Goal: Use online tool/utility: Utilize a website feature to perform a specific function

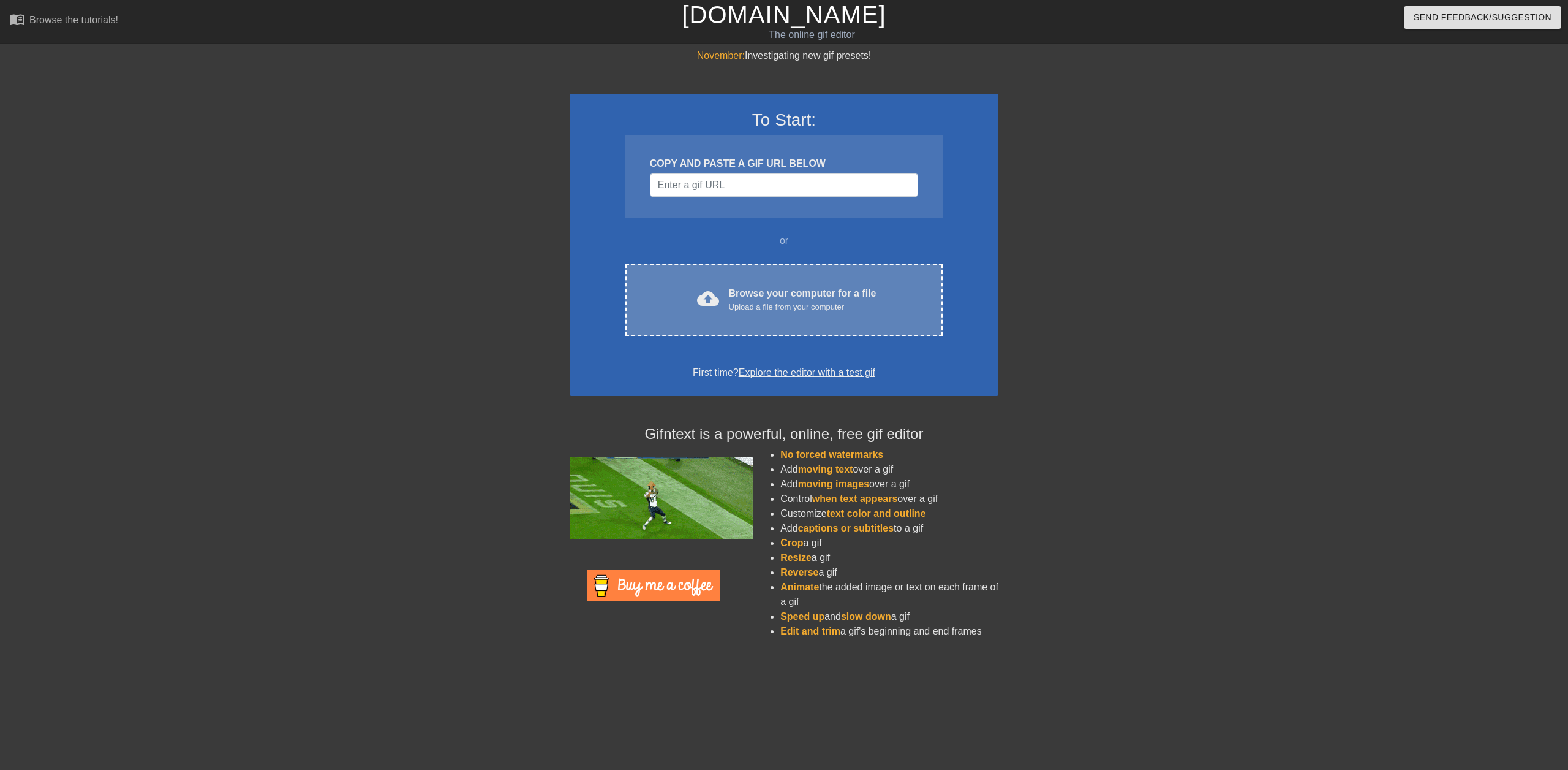
click at [715, 291] on span "cloud_upload" at bounding box center [708, 298] width 22 height 22
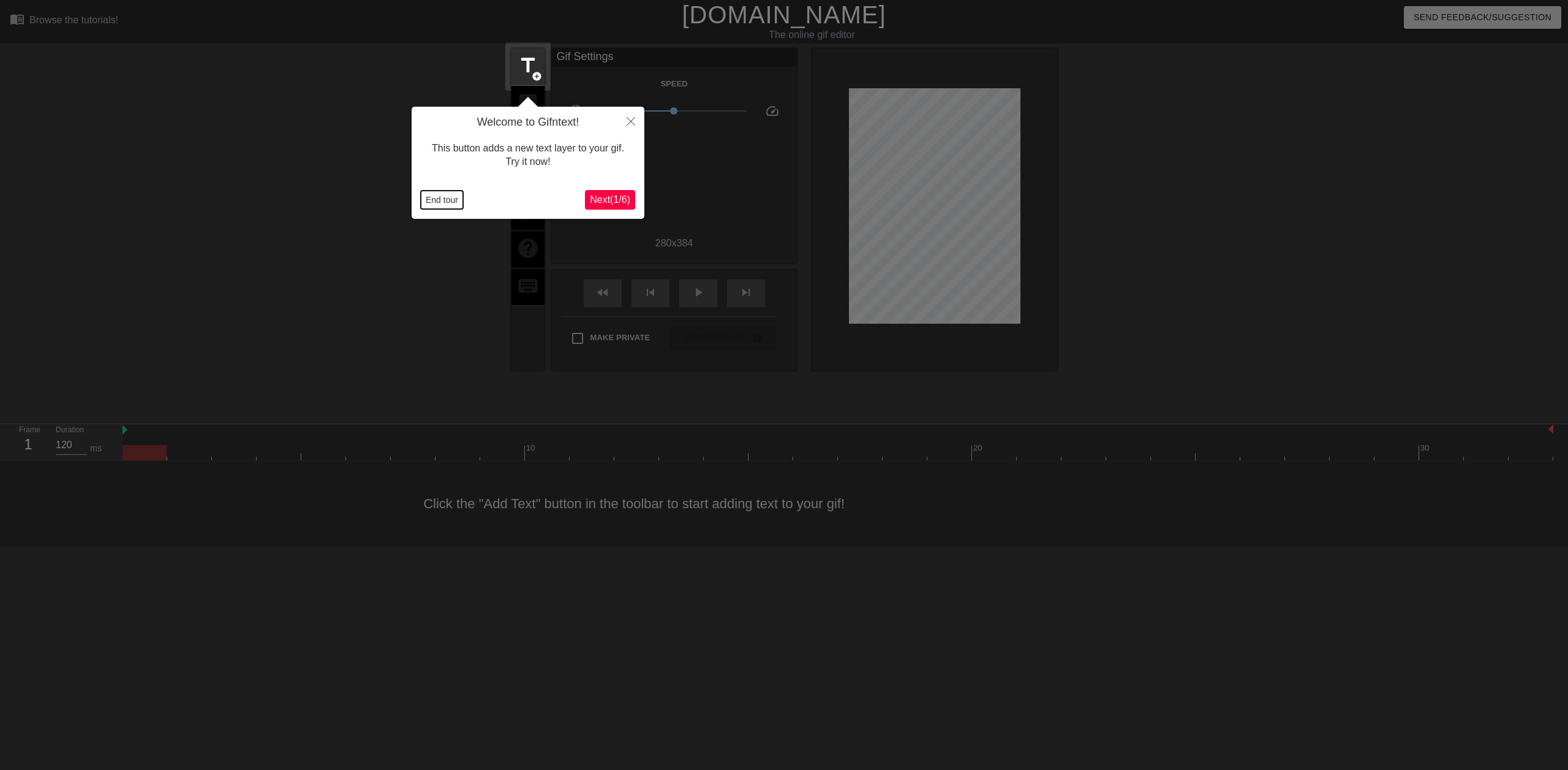
click at [429, 198] on button "End tour" at bounding box center [442, 199] width 42 height 18
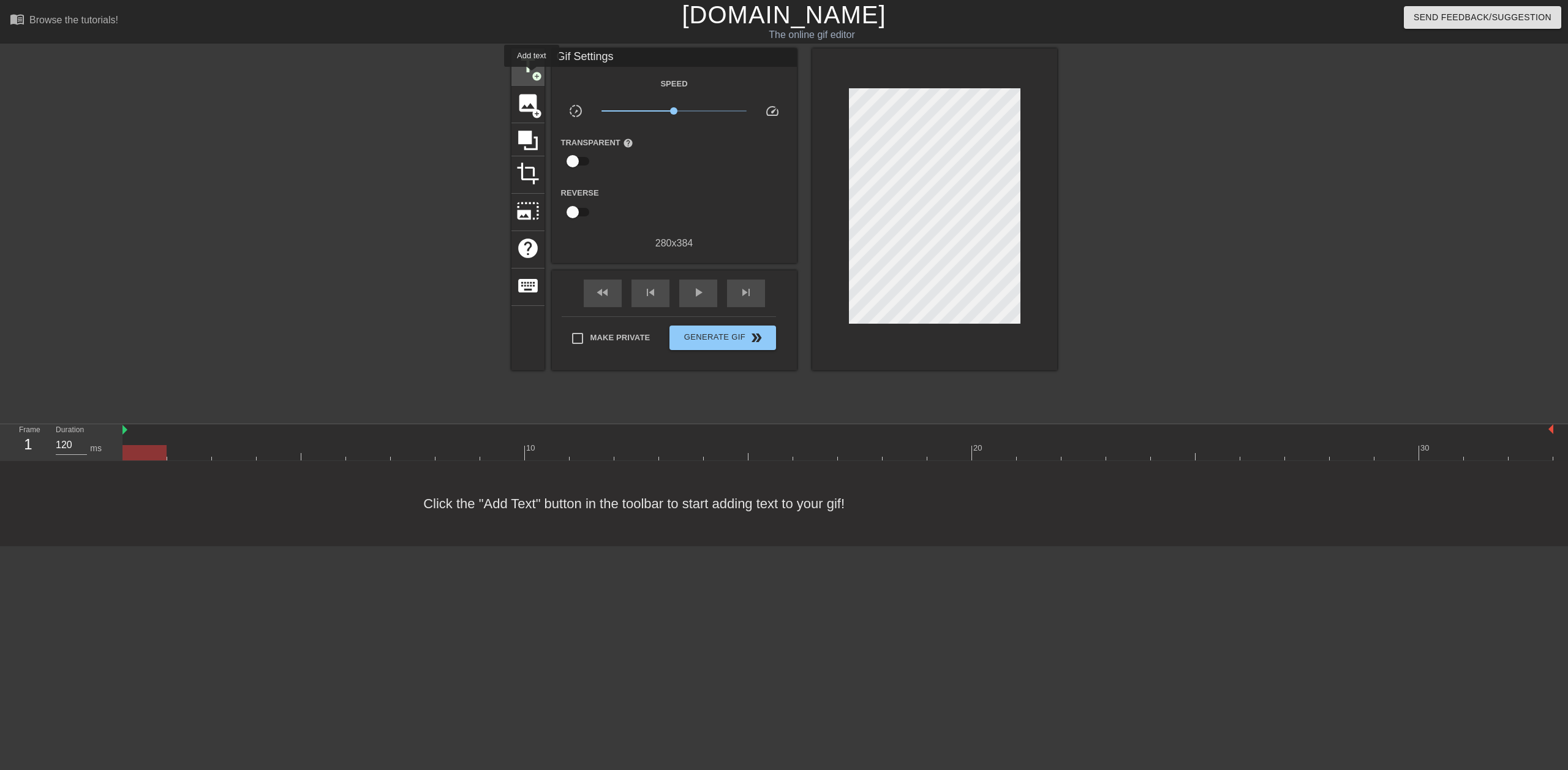
click at [532, 75] on span "add_circle" at bounding box center [537, 76] width 10 height 10
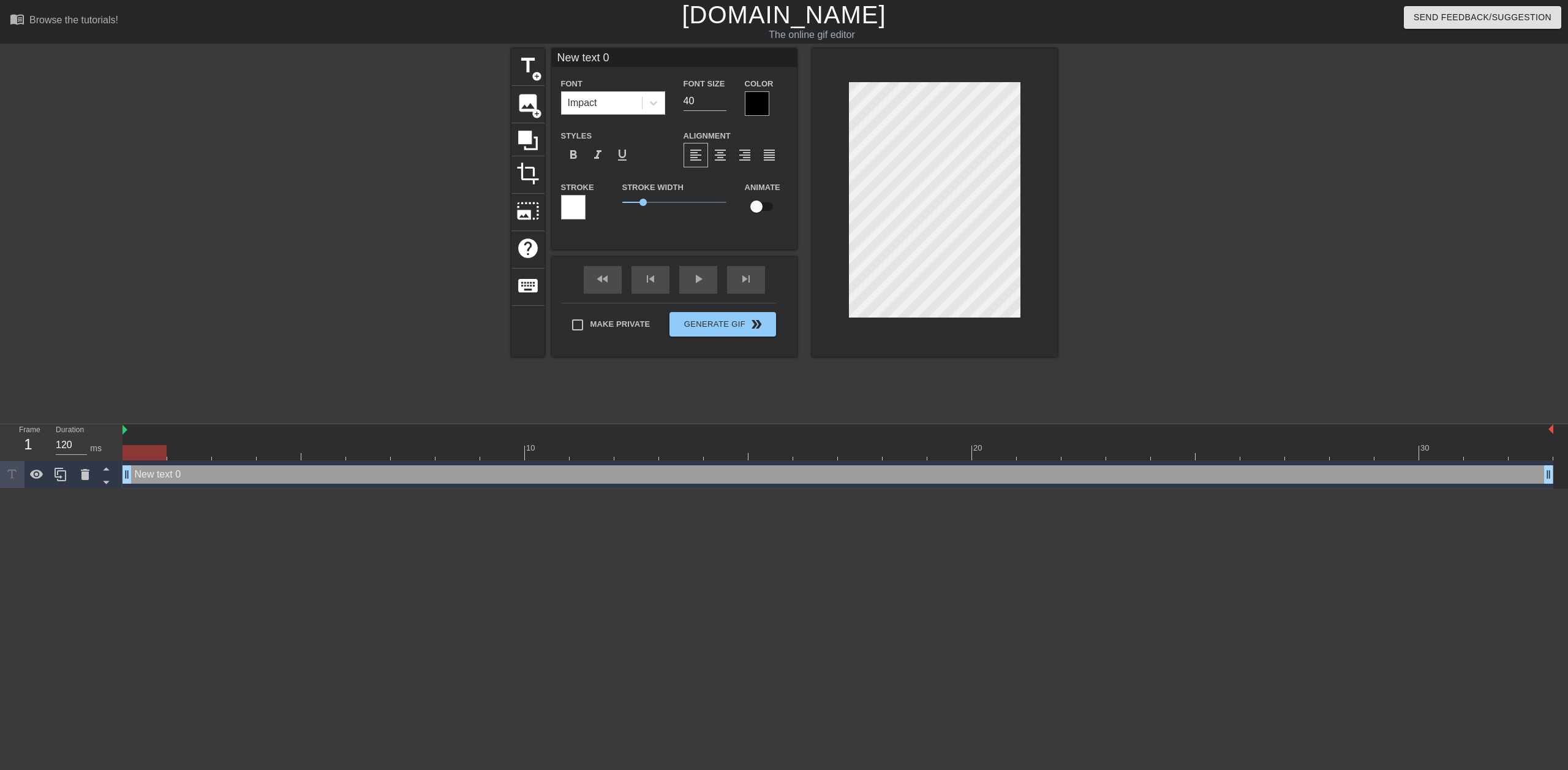
scroll to position [2, 3]
type input "1"
type textarea "1"
type input "1"
type textarea "1"
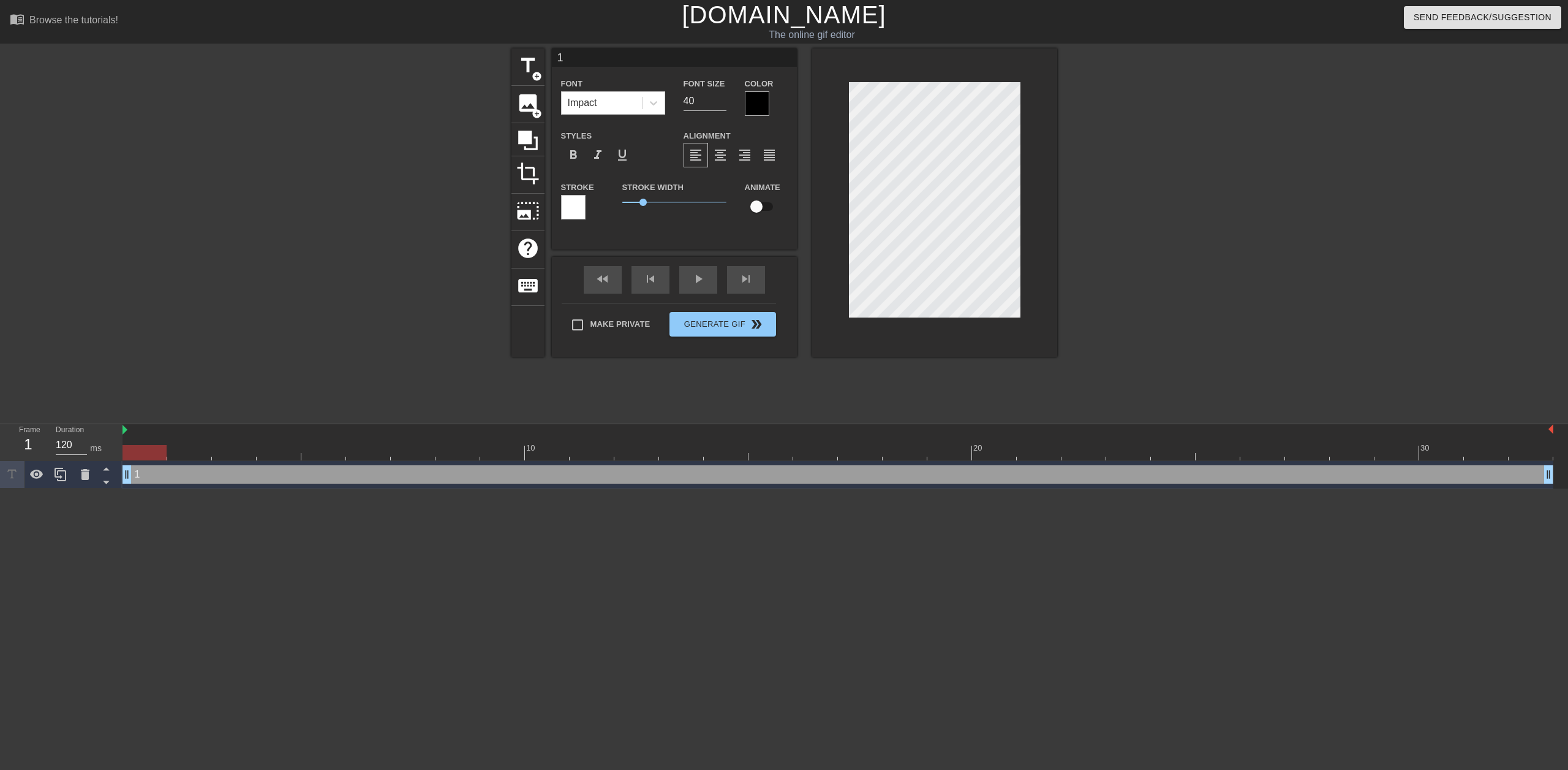
scroll to position [2, 1]
type input "1!"
type textarea "1 !"
type input "1!"
type textarea "1 !"
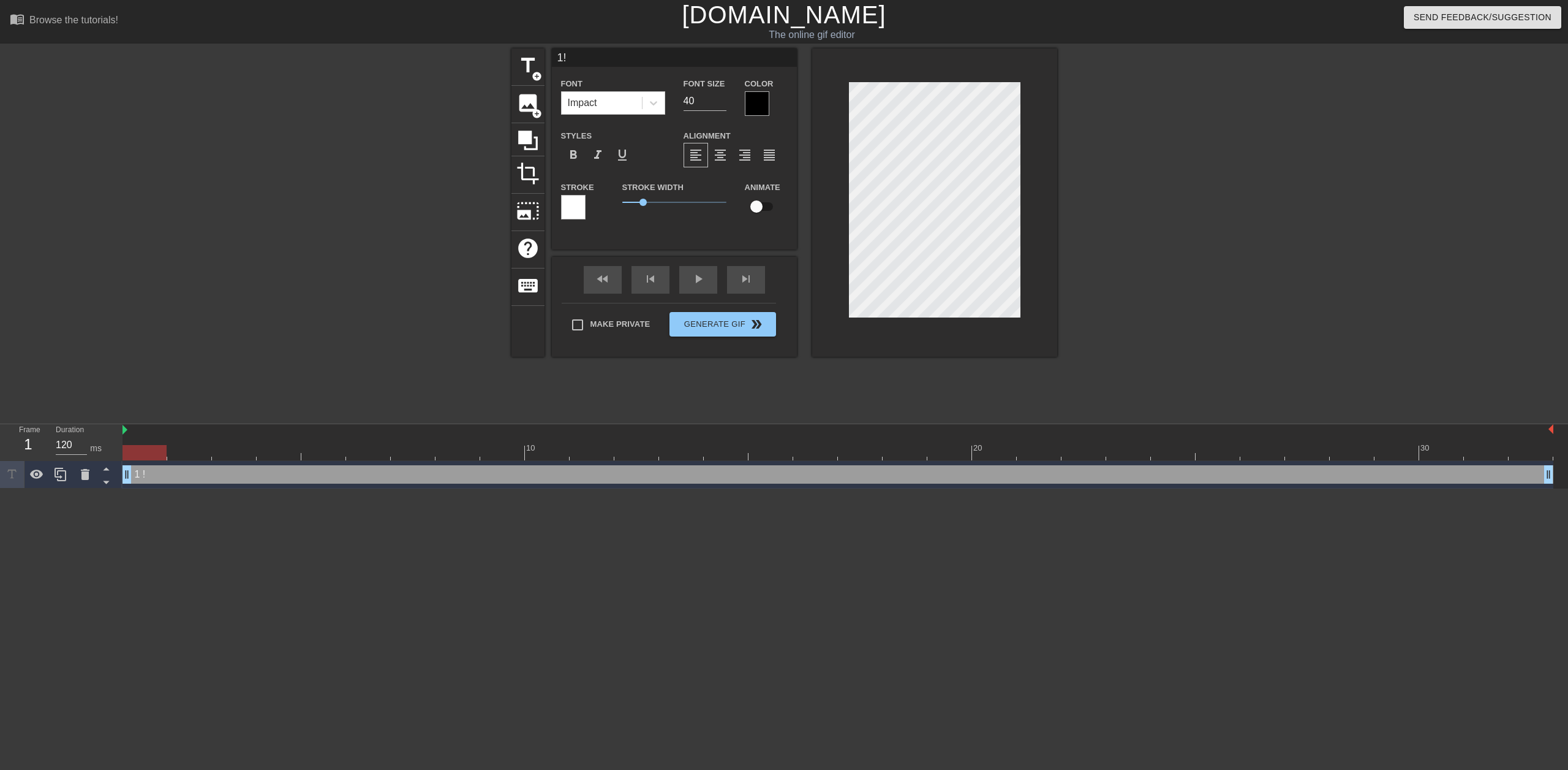
scroll to position [3, 1]
type input "1!"
type textarea "1 !"
type input "1"
type textarea "1"
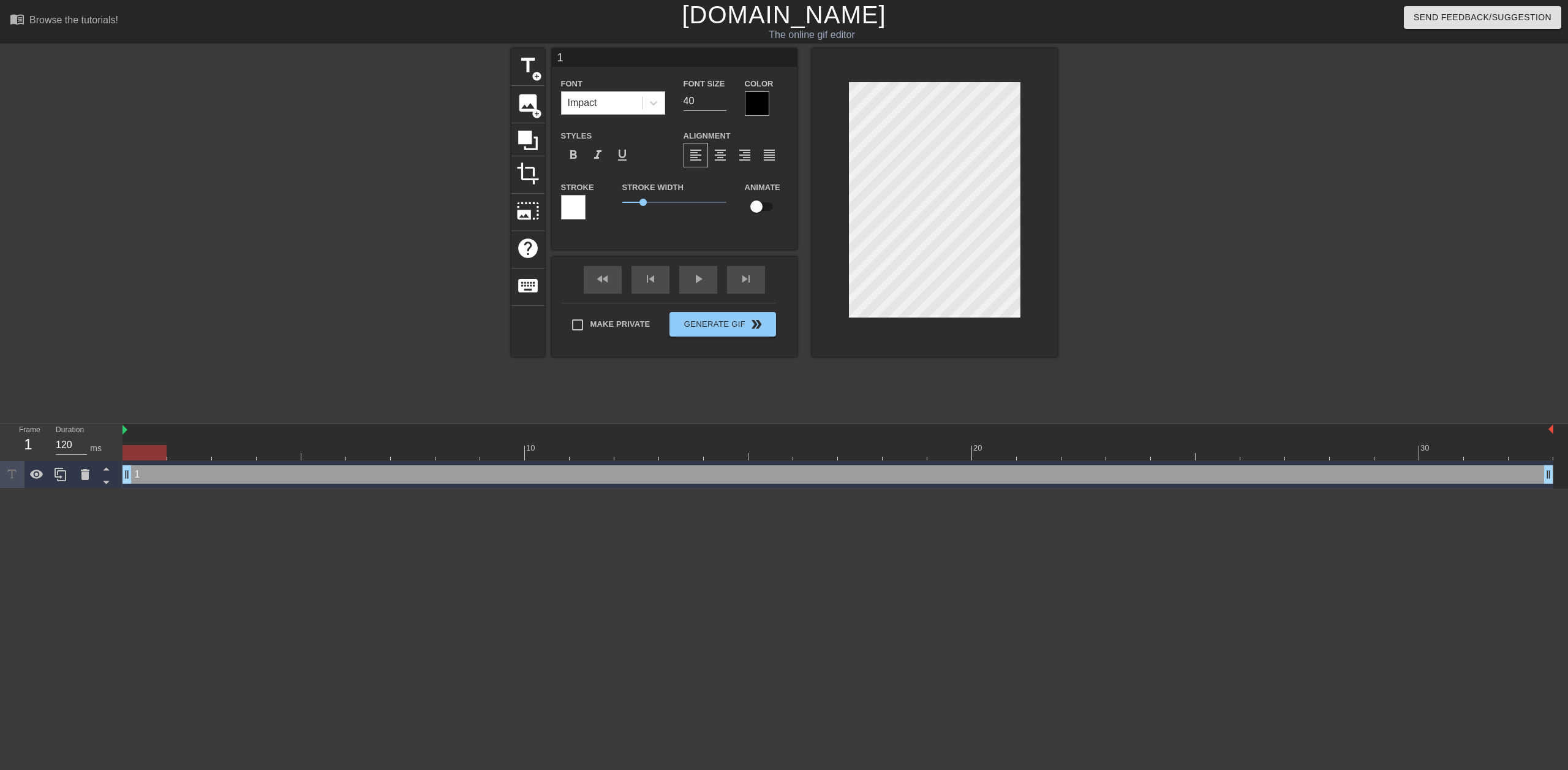
type input "11"
type textarea "1 1"
type input "11"
type textarea "1 1"
type input "119"
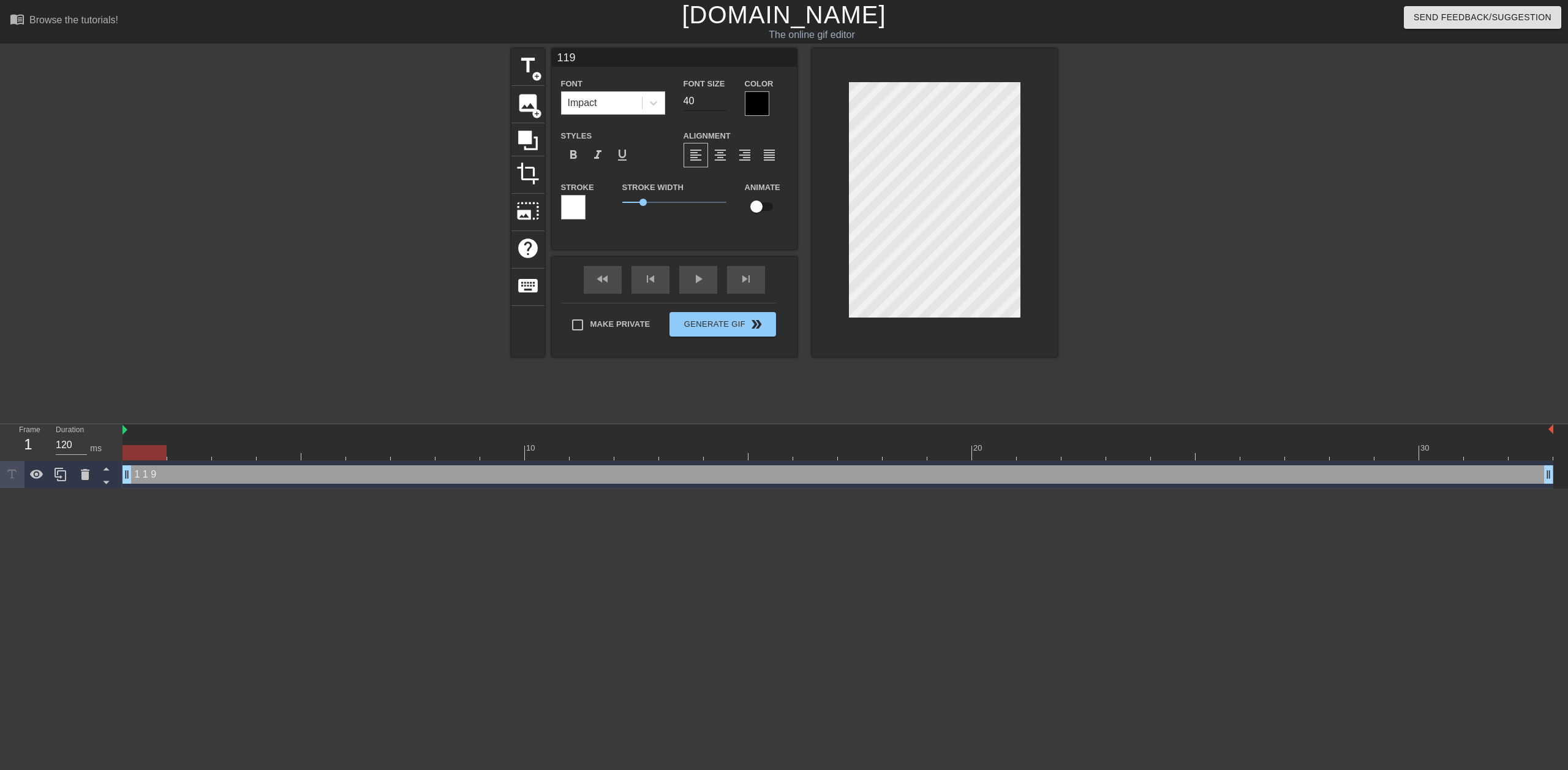
type textarea "1 1 9"
type input "119"
type input "41"
click at [721, 97] on input "41" at bounding box center [705, 101] width 43 height 20
type input "119"
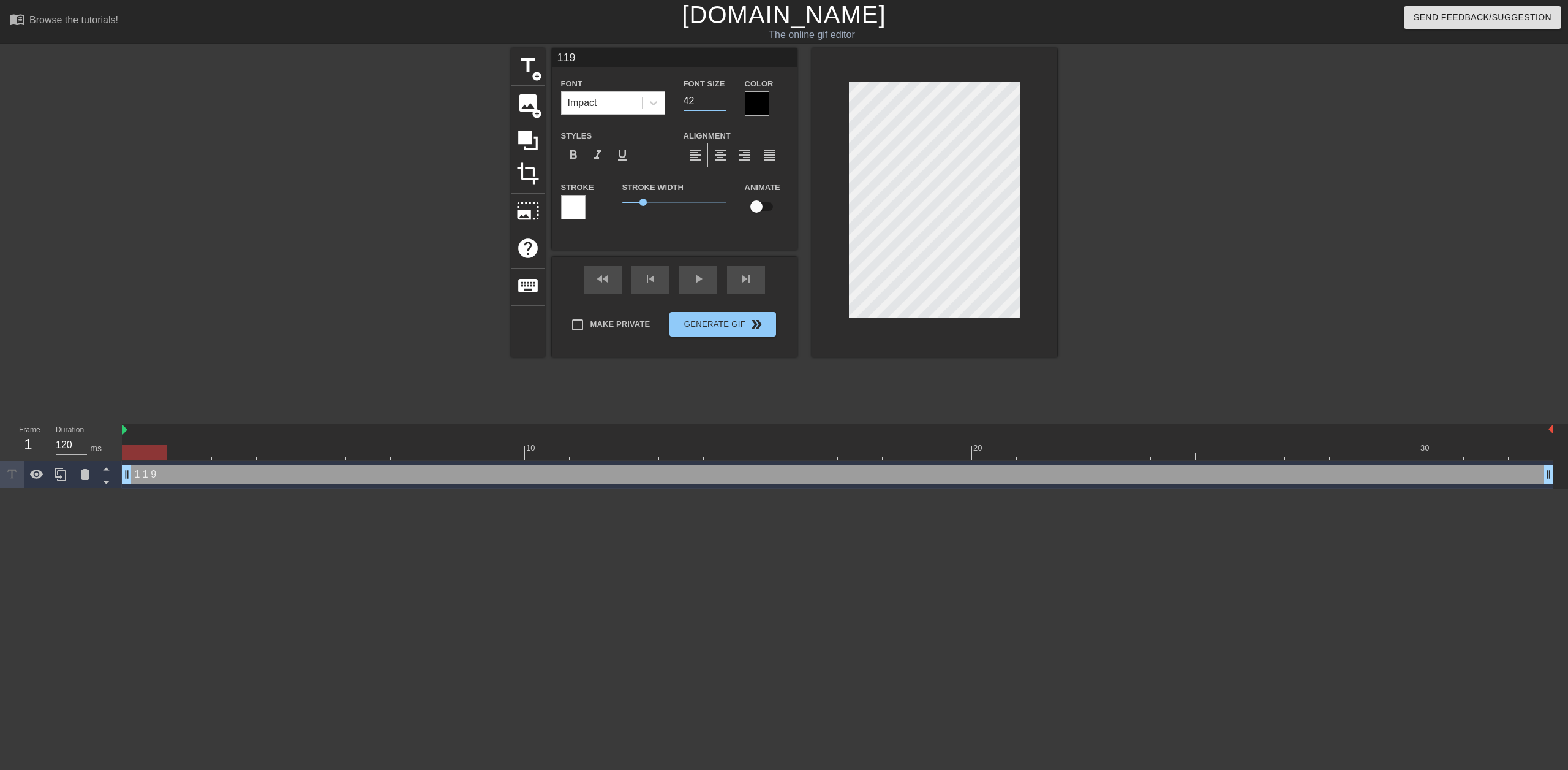
type input "42"
click at [721, 97] on input "42" at bounding box center [705, 101] width 43 height 20
type input "119"
type input "43"
type input "119"
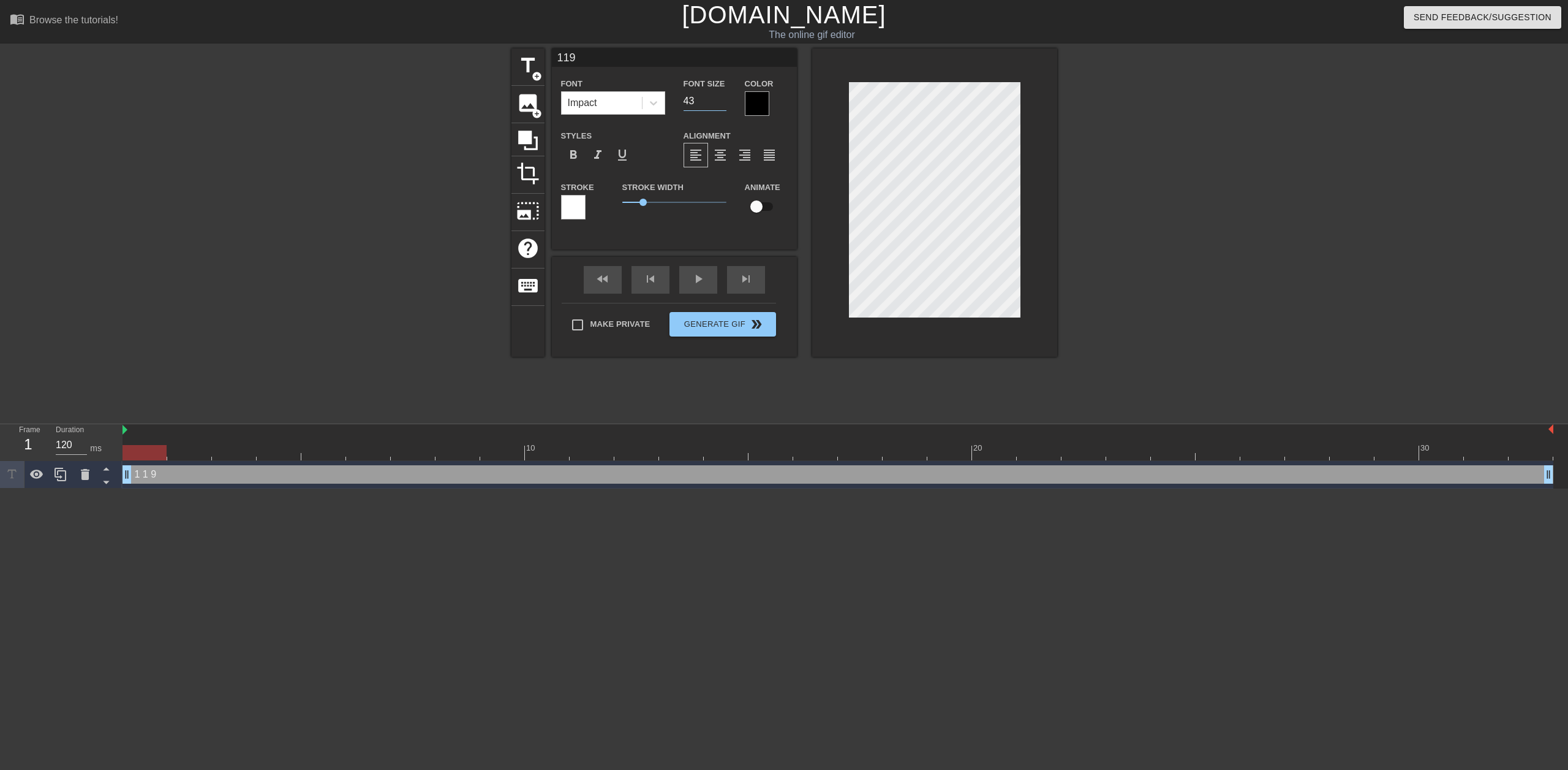
type input "44"
type input "119"
type input "45"
type input "119"
type input "46"
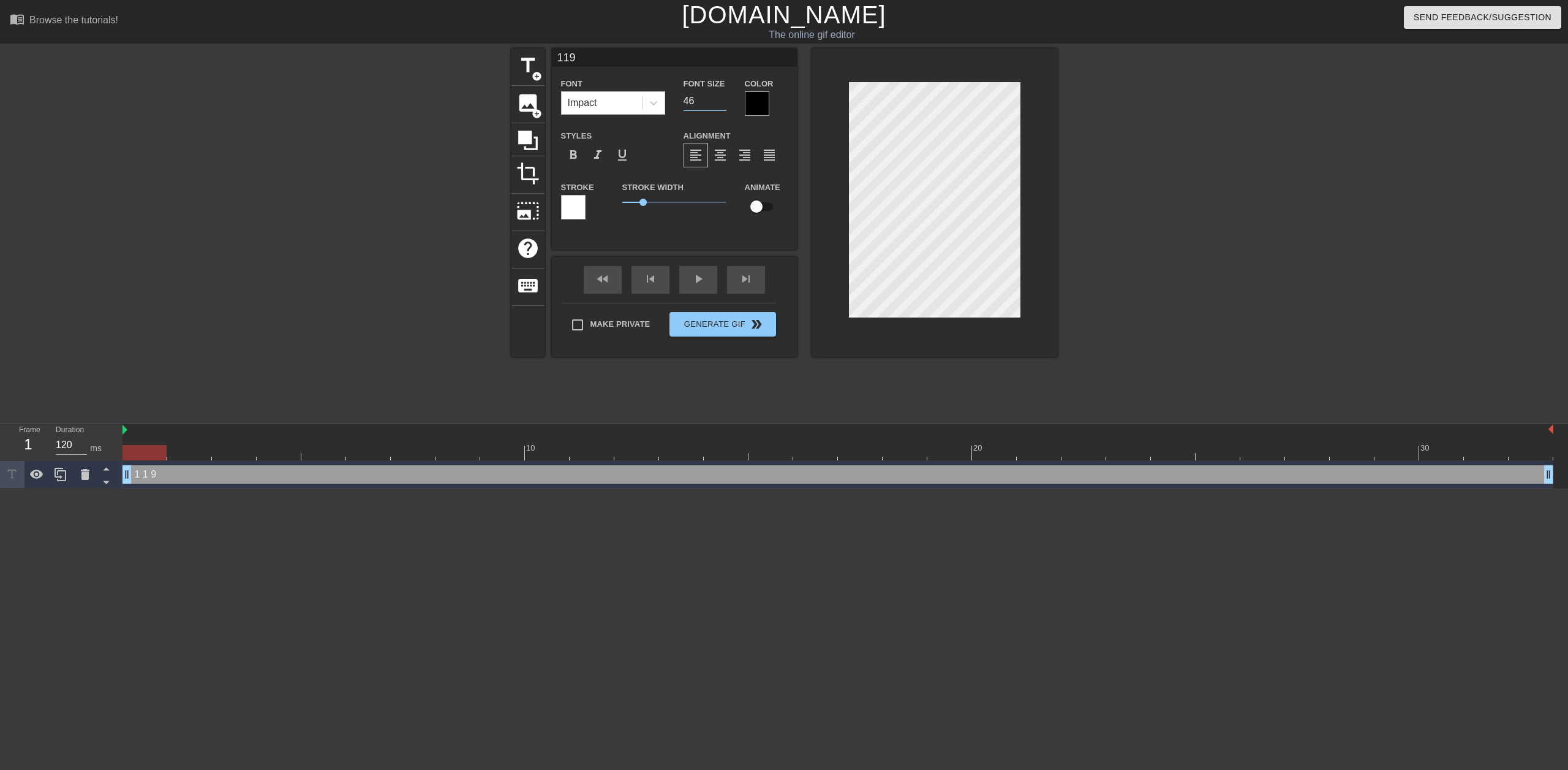
type input "119"
type input "47"
type input "119"
type input "48"
type input "119"
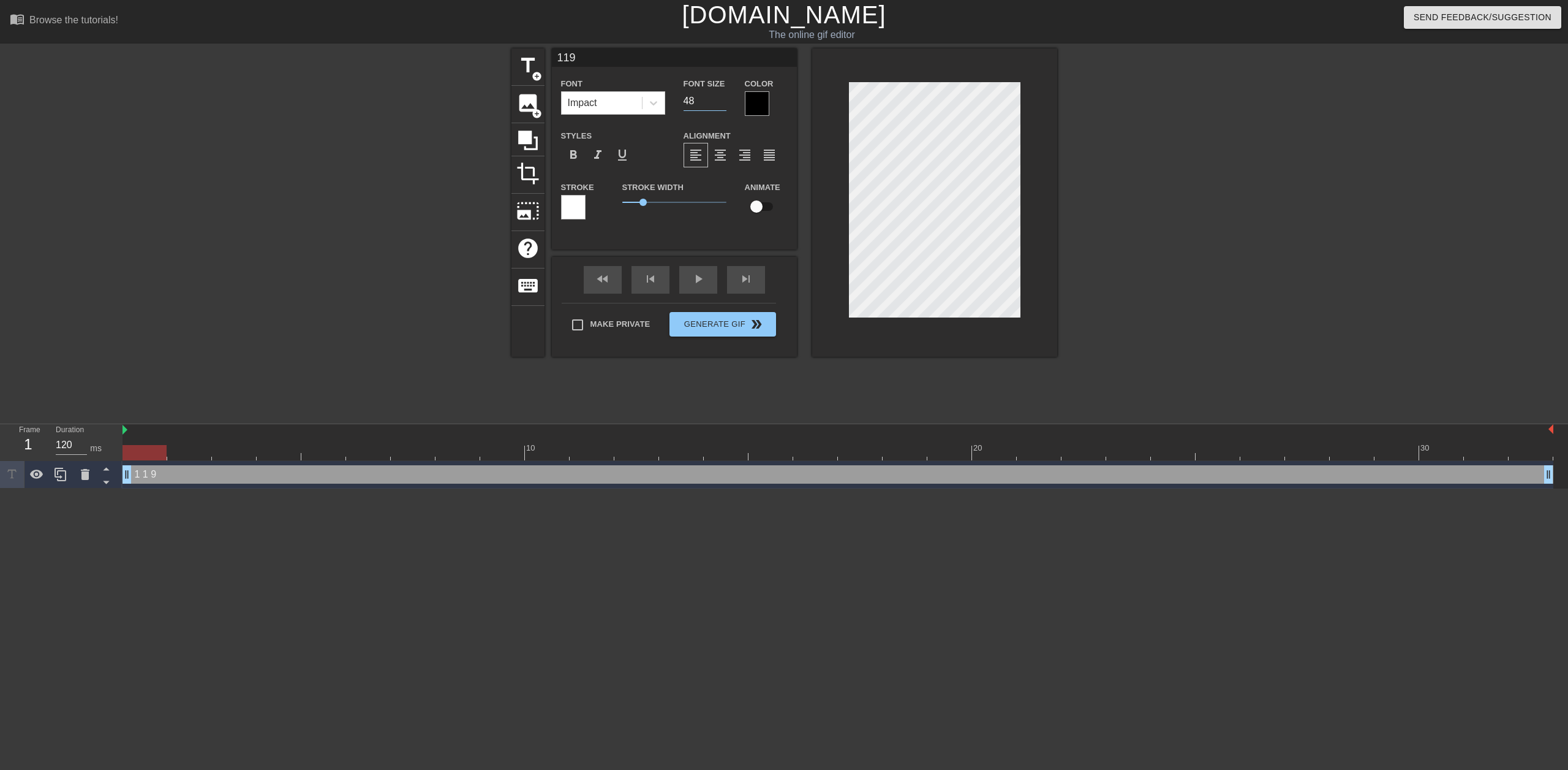
type input "49"
type input "119"
type input "50"
type input "119"
type input "51"
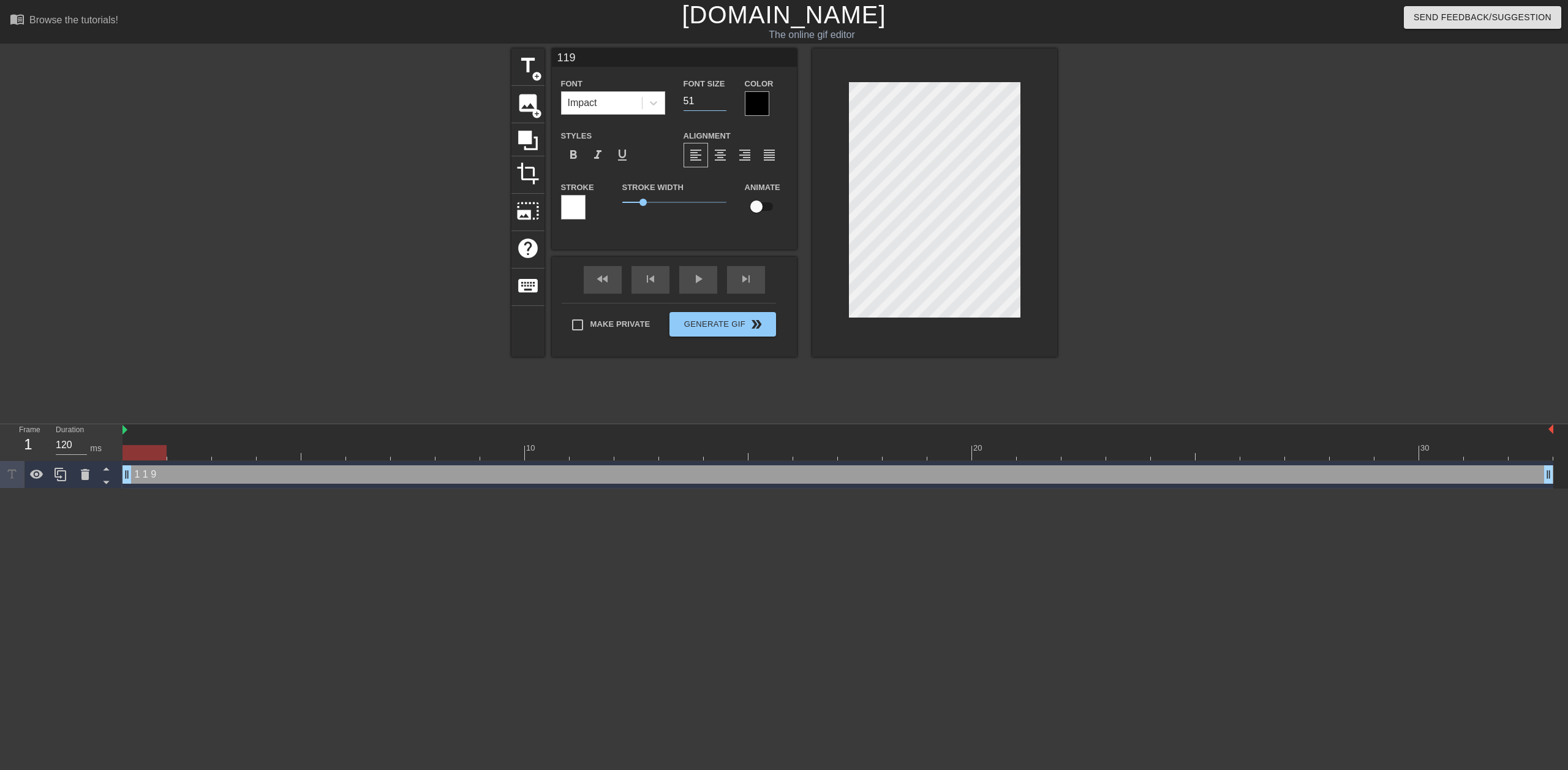
type input "119"
type input "52"
type input "119"
type input "53"
type input "119"
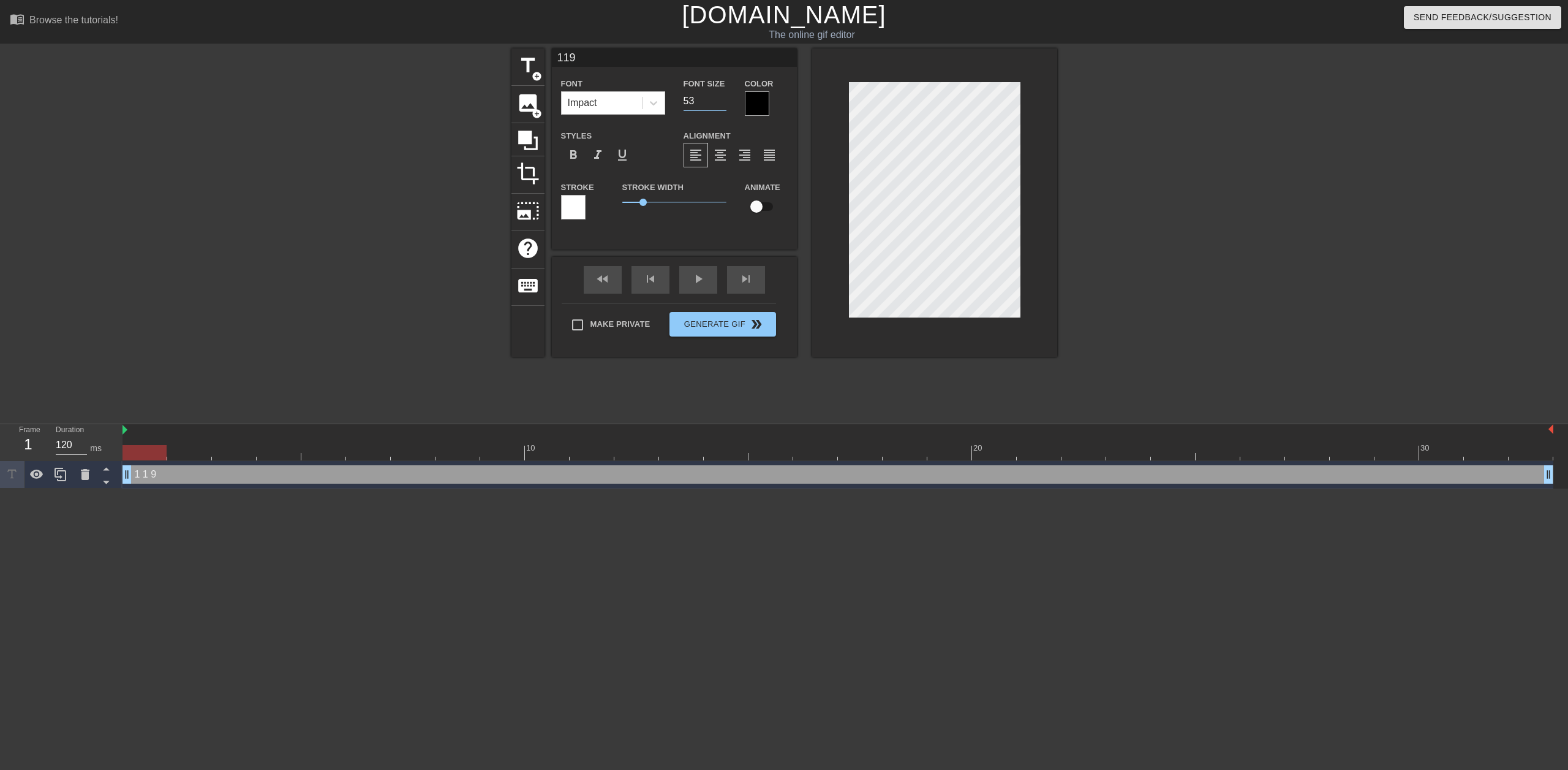
type input "54"
type input "119"
type input "55"
type input "119"
type input "56"
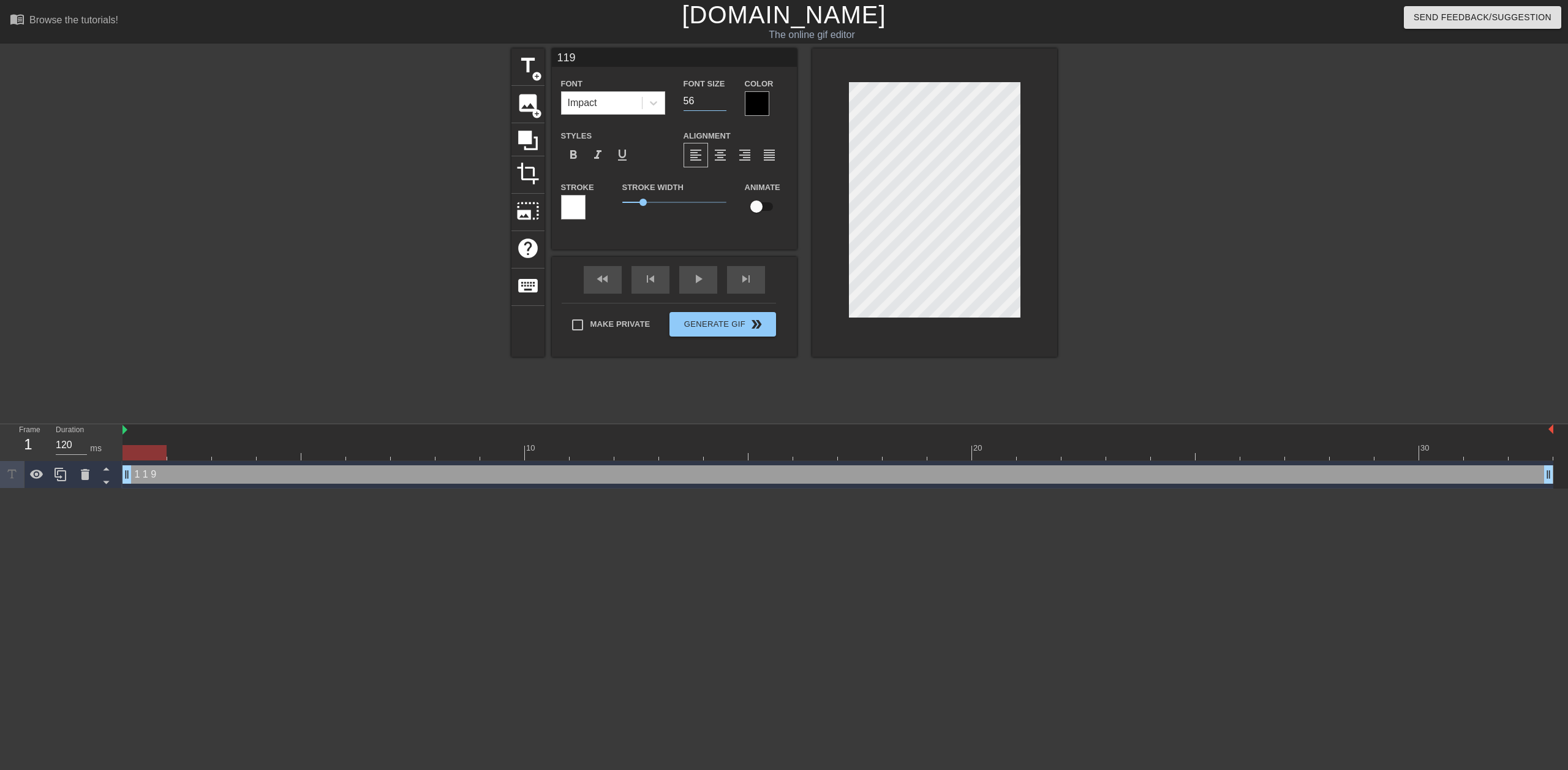
type input "119"
type input "57"
type input "119"
type input "58"
type input "119"
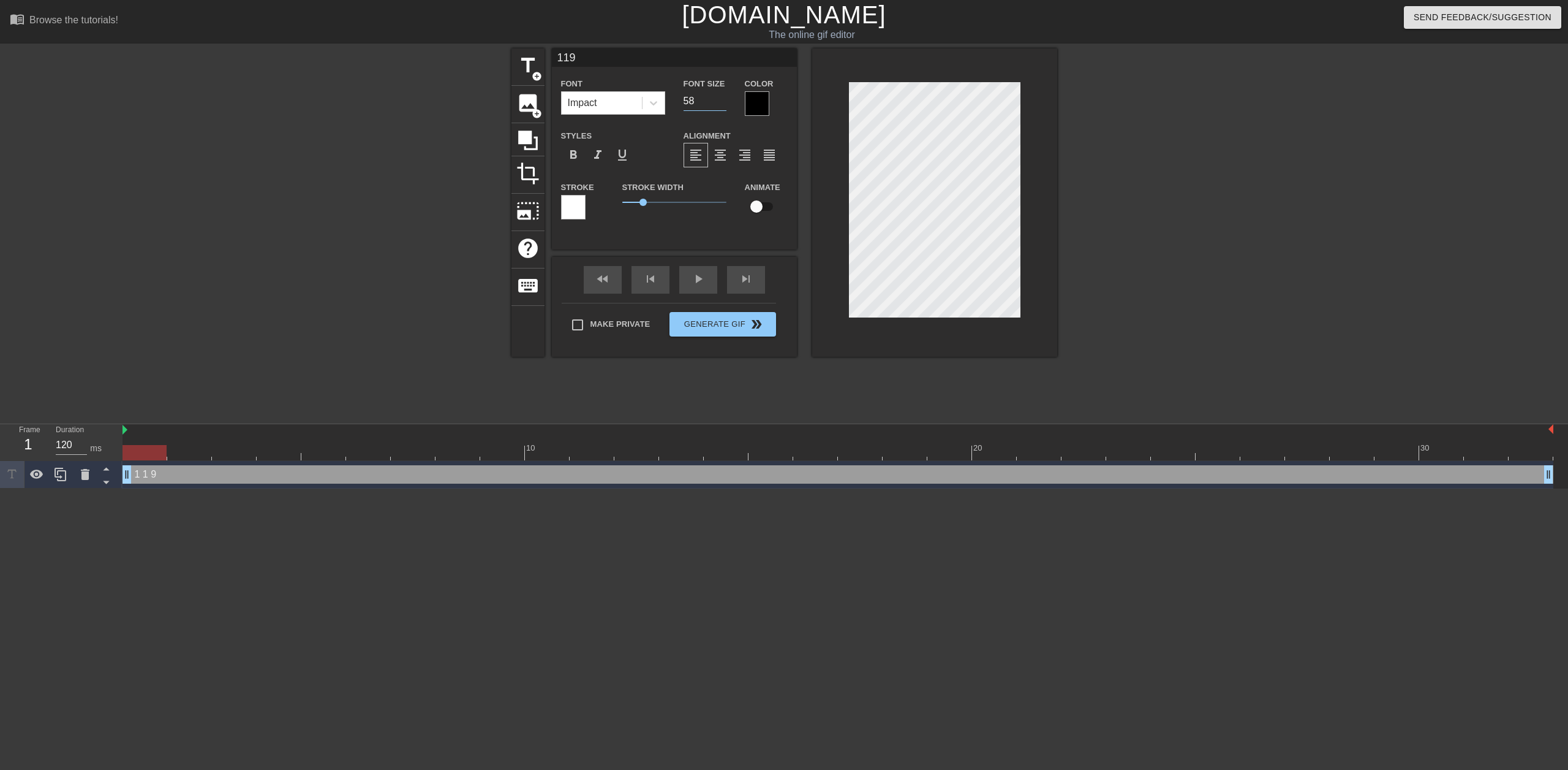
type input "59"
type input "119"
type input "60"
type input "119"
type input "61"
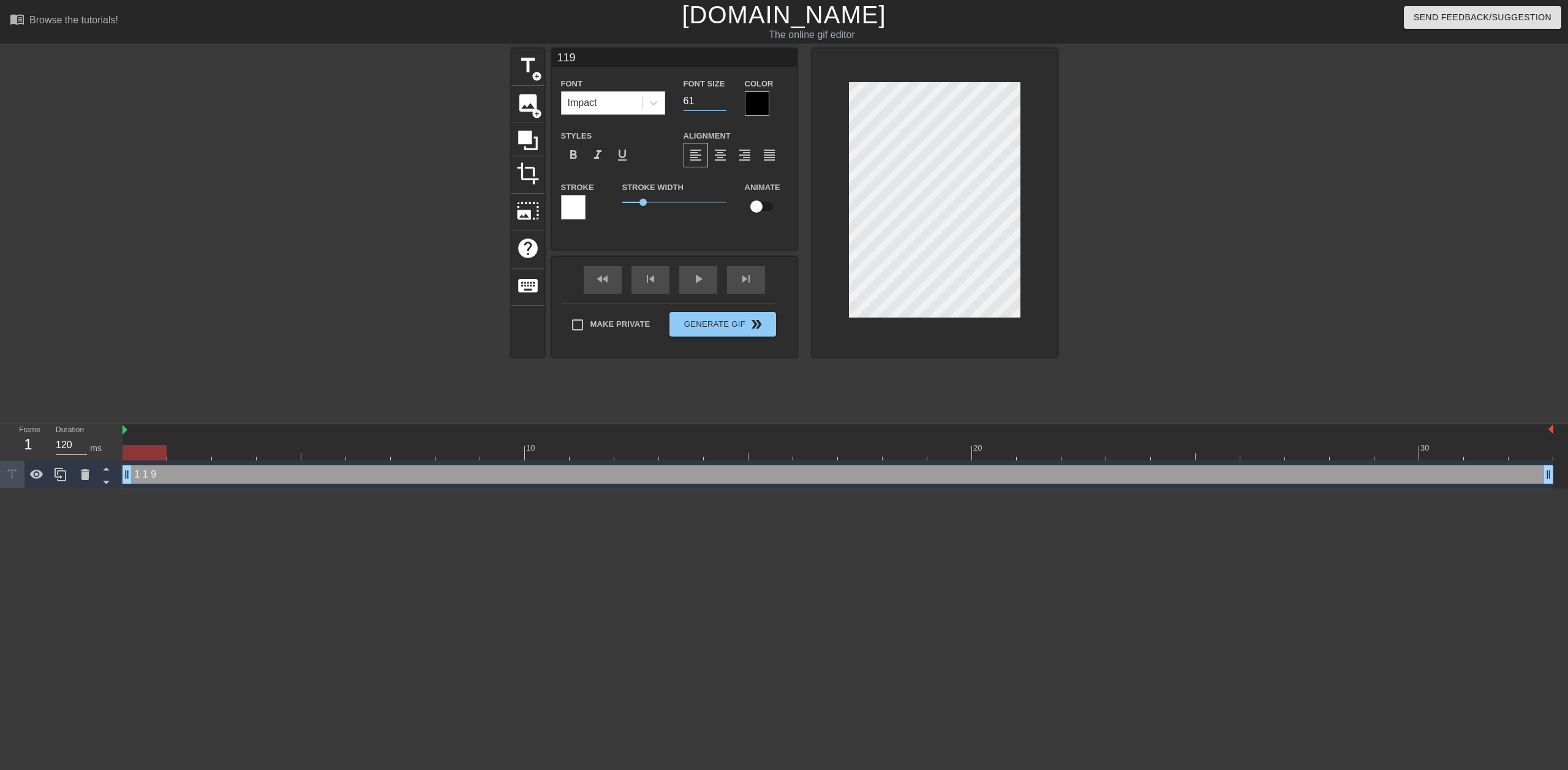
type input "119"
type input "62"
type input "119"
type input "63"
type input "119"
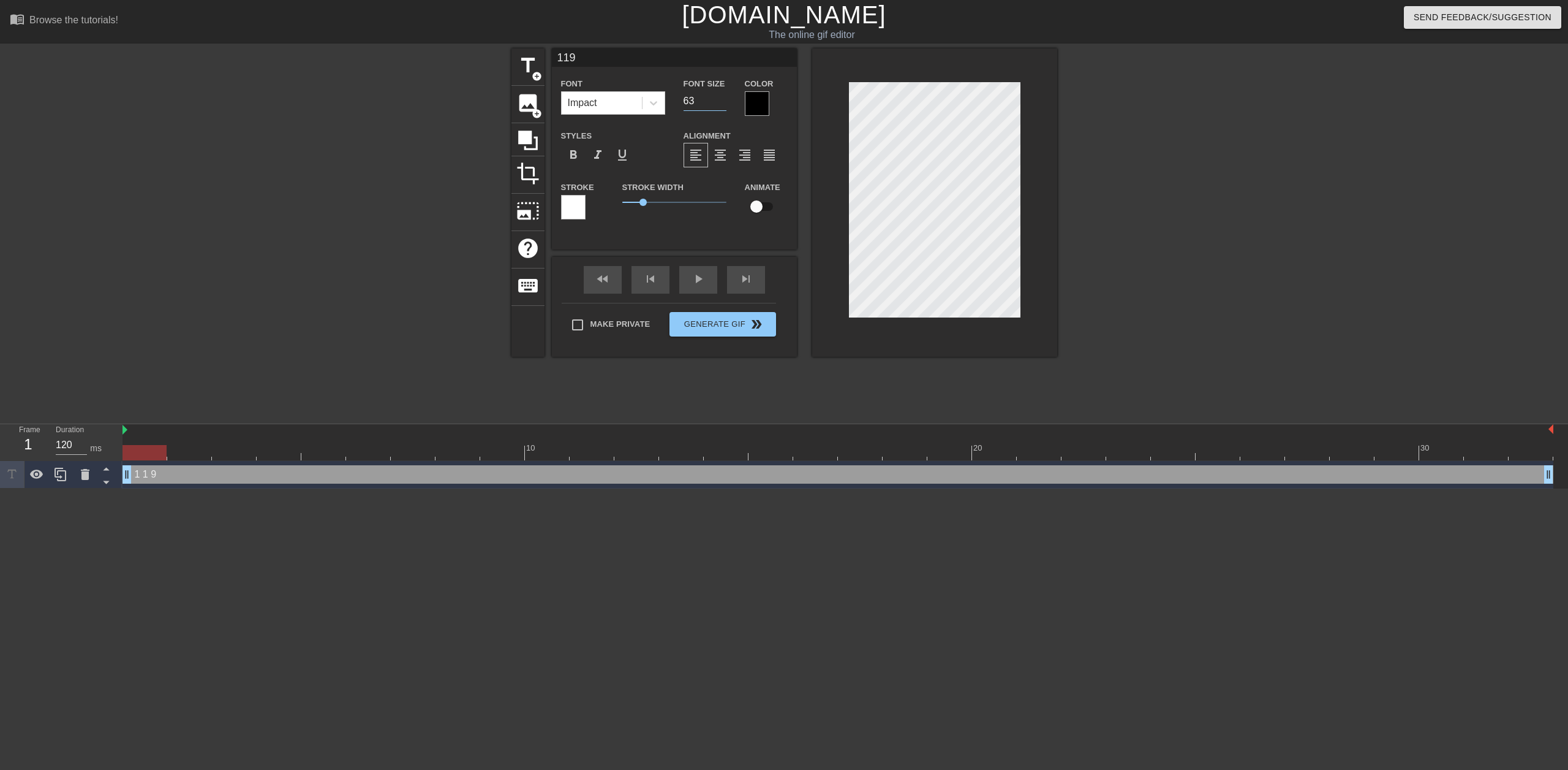
type input "64"
type input "119"
type input "65"
type input "119"
type input "66"
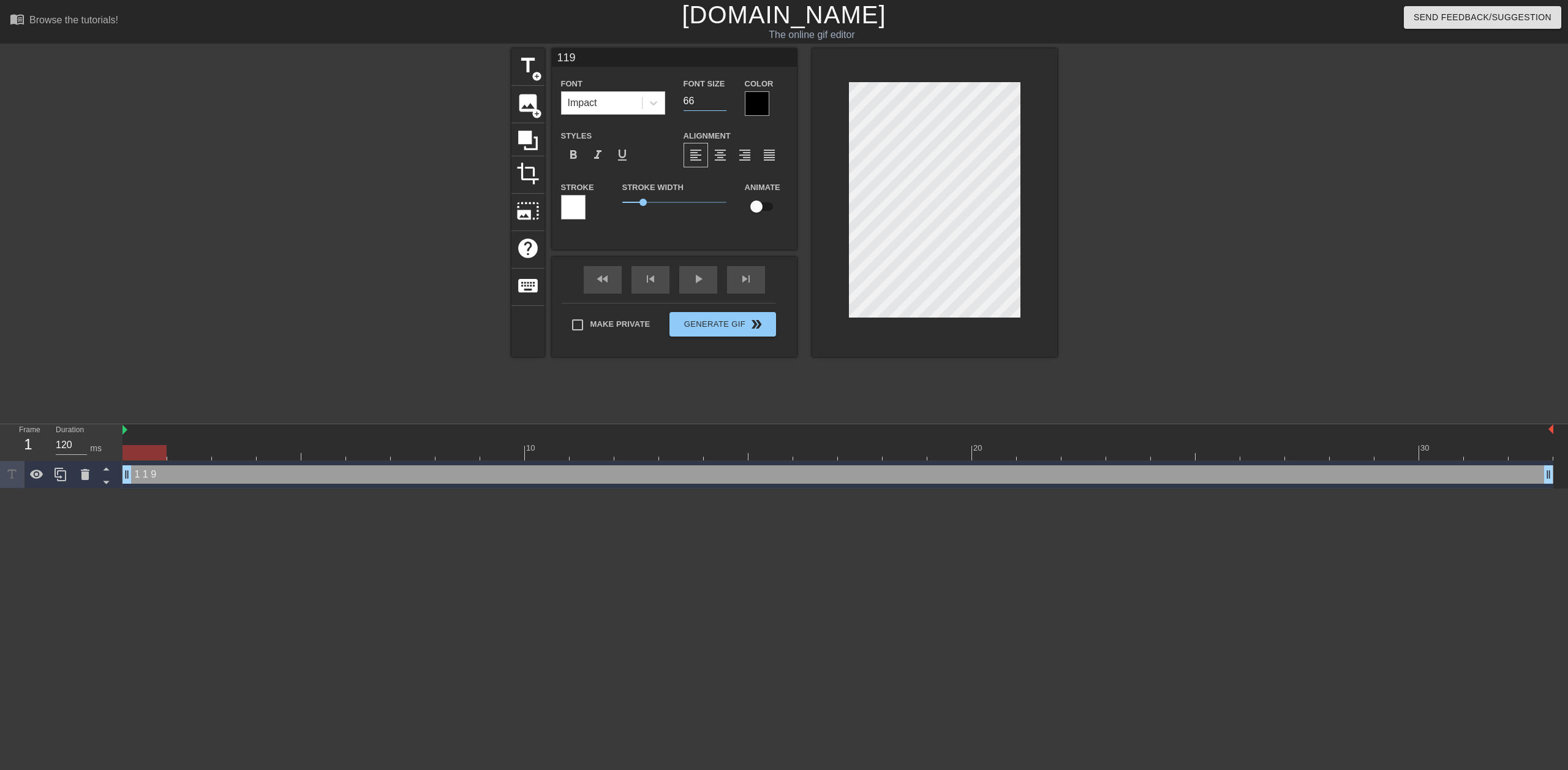
type input "119"
type input "67"
type input "119"
type input "68"
type input "119"
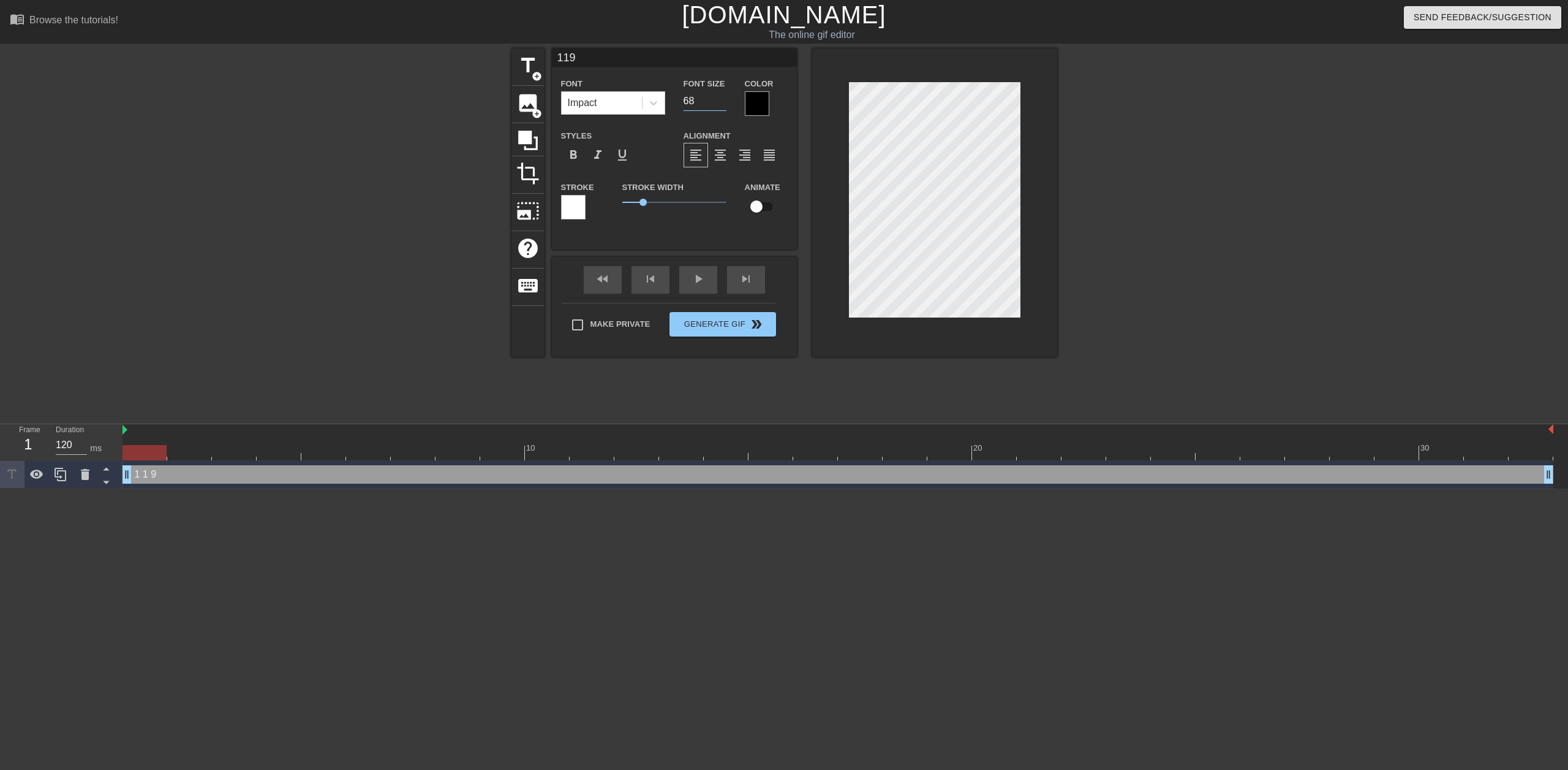
type input "69"
type input "119"
type input "70"
type input "119"
type input "71"
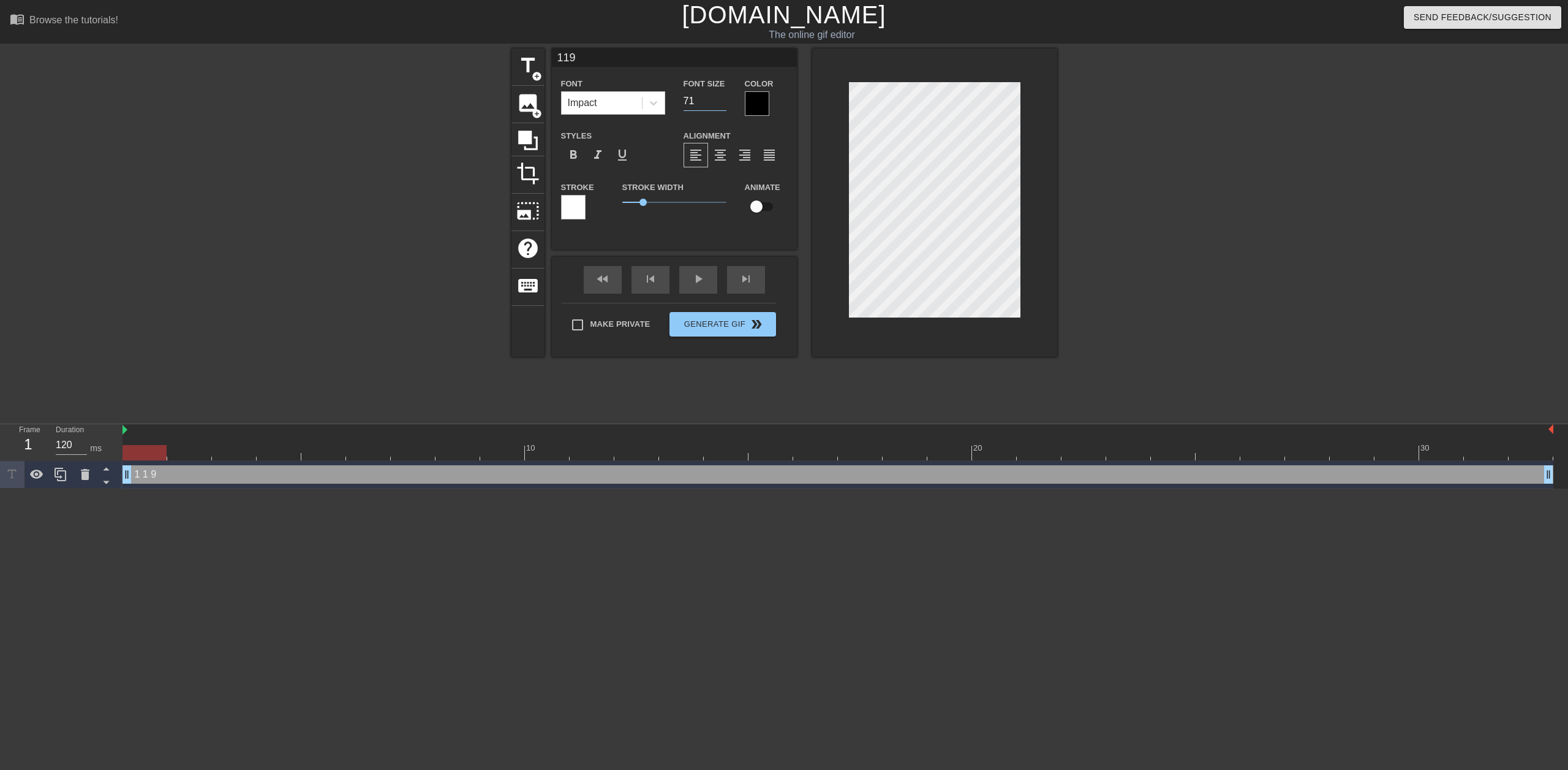
type input "119"
type input "72"
type input "119"
type input "73"
type input "119"
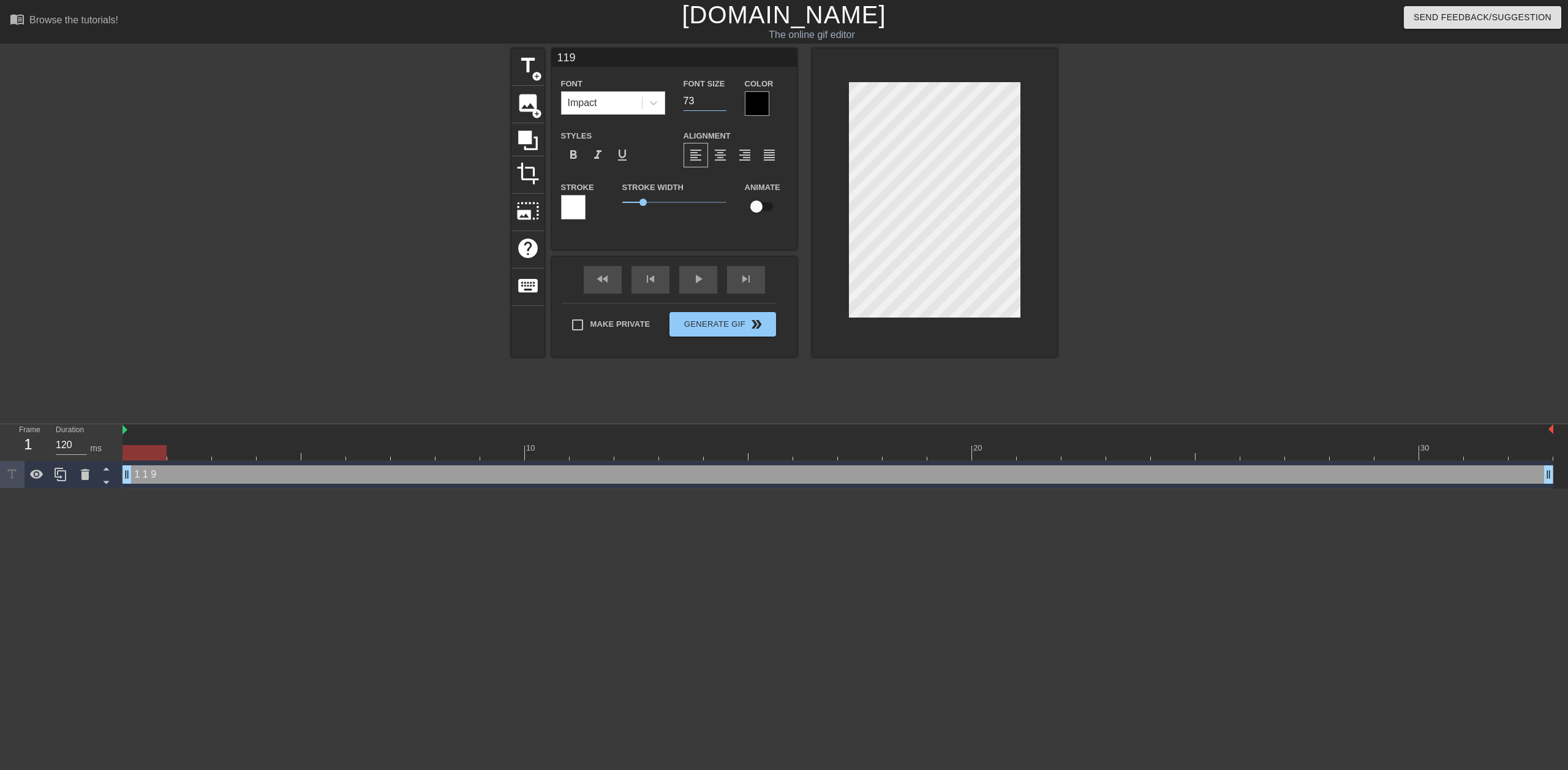
type input "74"
type input "119"
type input "75"
type input "119"
type input "76"
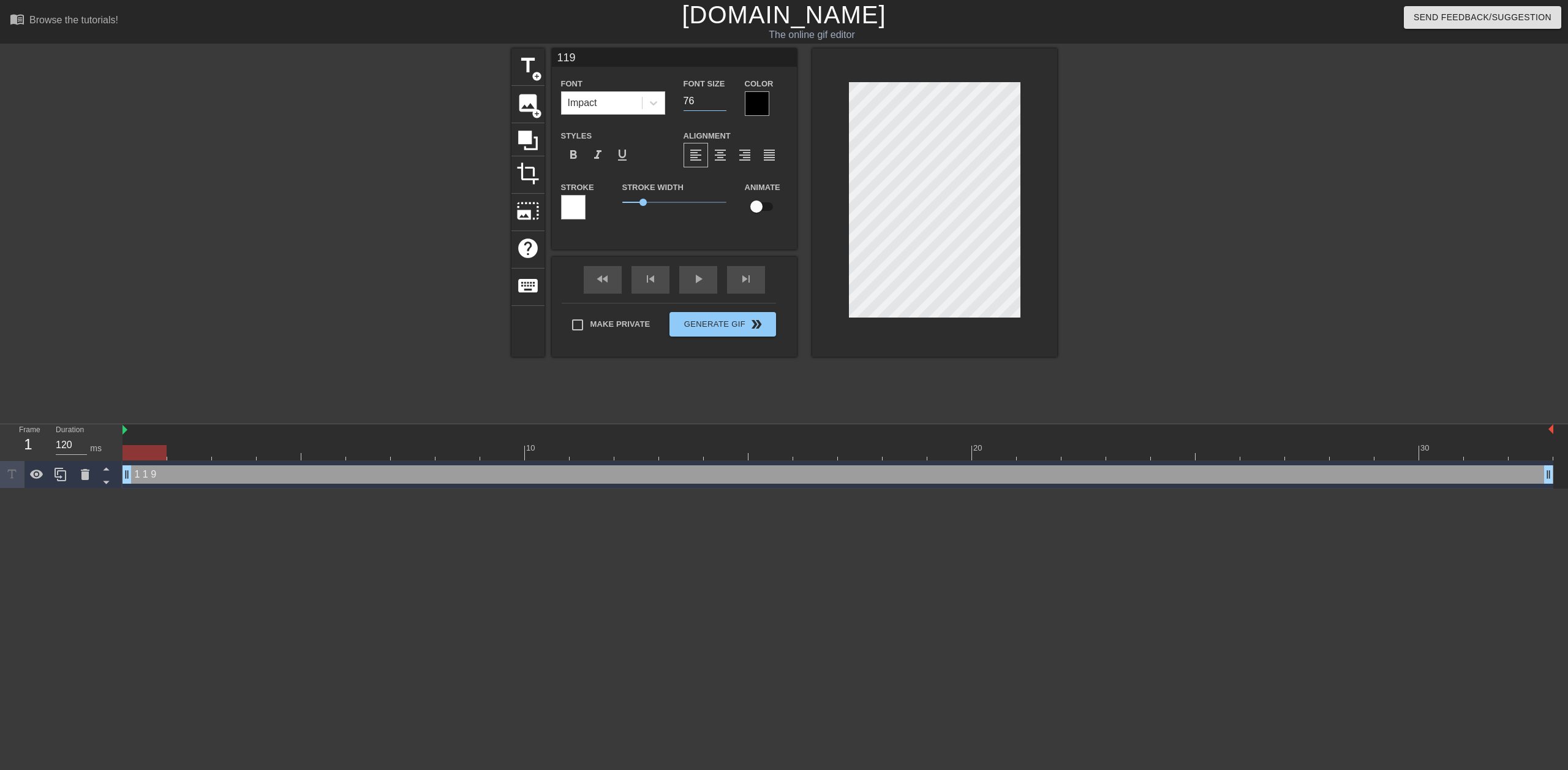
type input "119"
type input "77"
type input "119"
type input "78"
type input "119"
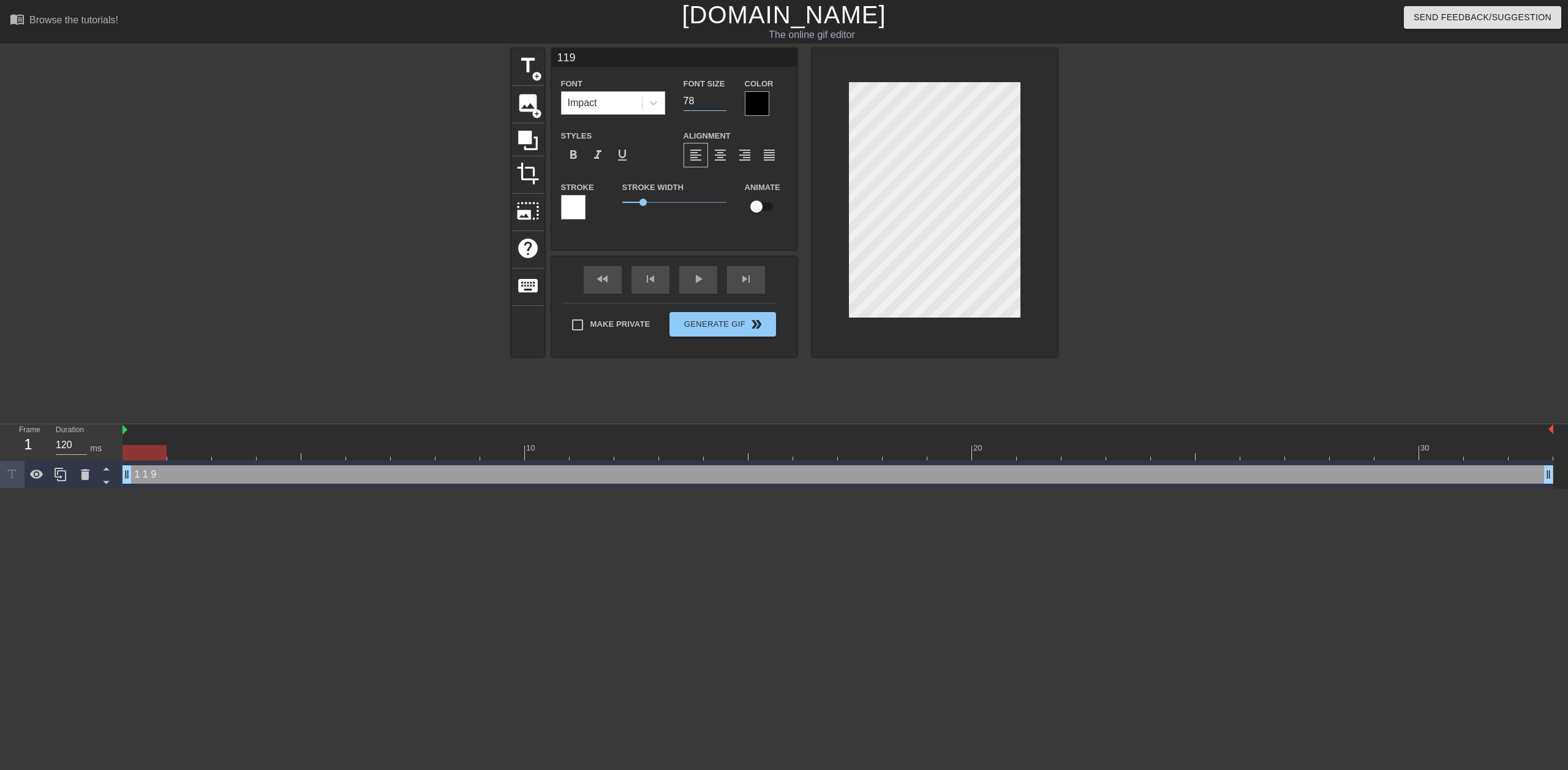
type input "79"
type input "119"
type input "80"
click at [721, 97] on input "80" at bounding box center [705, 101] width 43 height 20
click at [757, 102] on div at bounding box center [757, 103] width 24 height 24
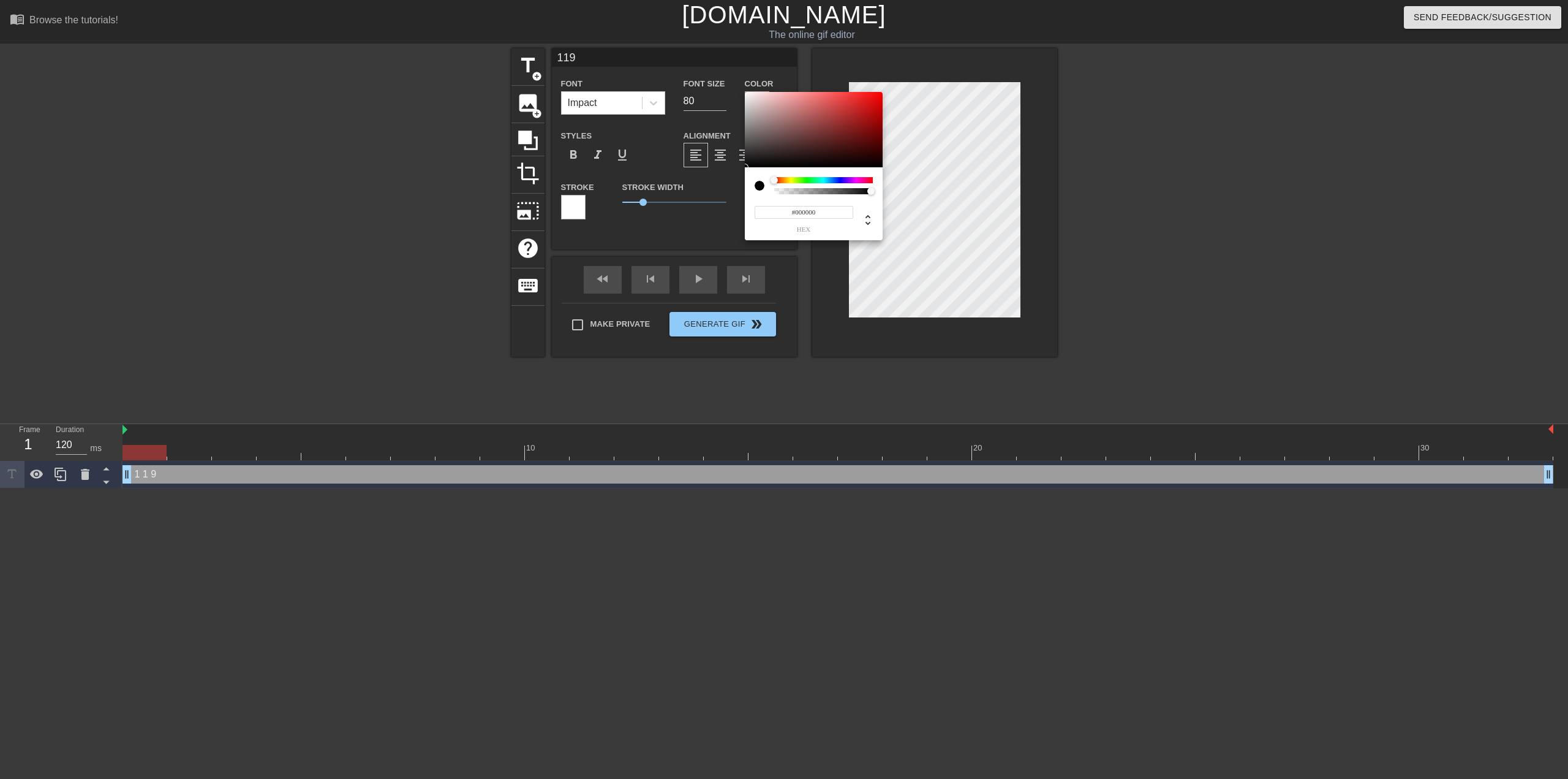
click at [798, 214] on input "#000000" at bounding box center [804, 212] width 99 height 13
type input "#ff"
type input "119"
type input "#ff00f"
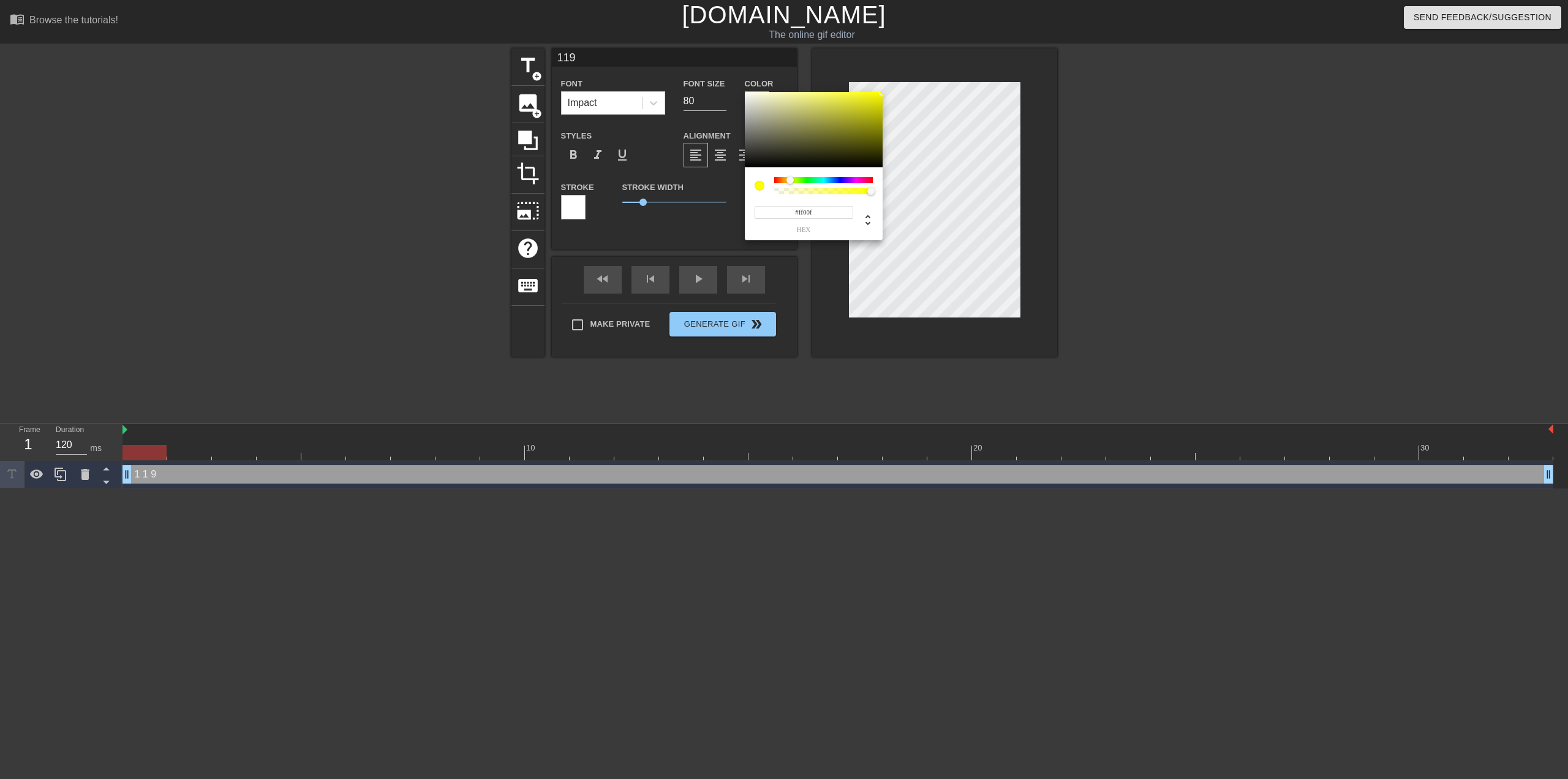
type input "119"
type input "#ff00ff"
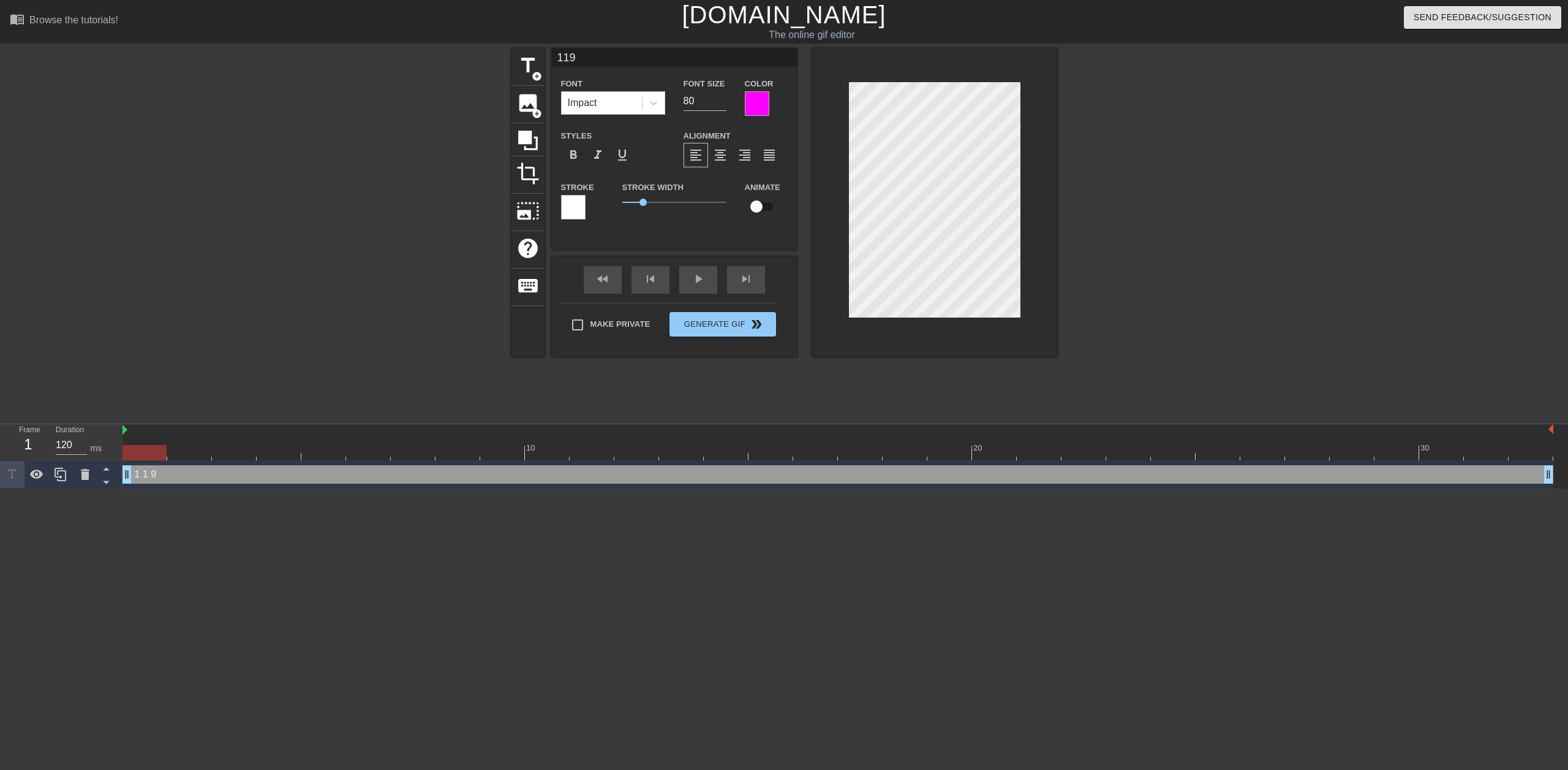
click at [570, 211] on div at bounding box center [573, 207] width 24 height 24
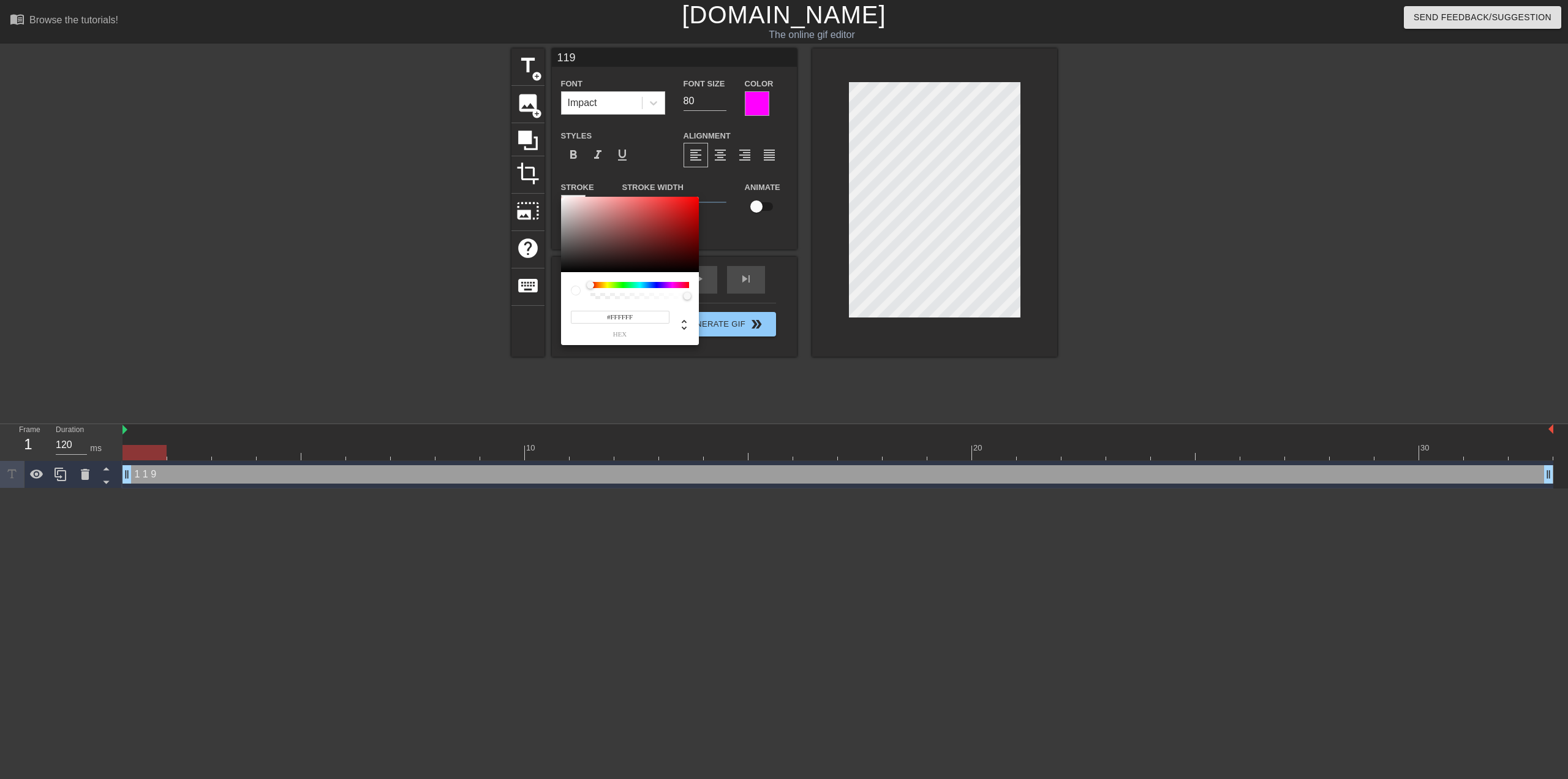
click at [632, 318] on input "#FFFFFF" at bounding box center [620, 317] width 99 height 13
type input "#00"
type input "119"
type input "#00ff0"
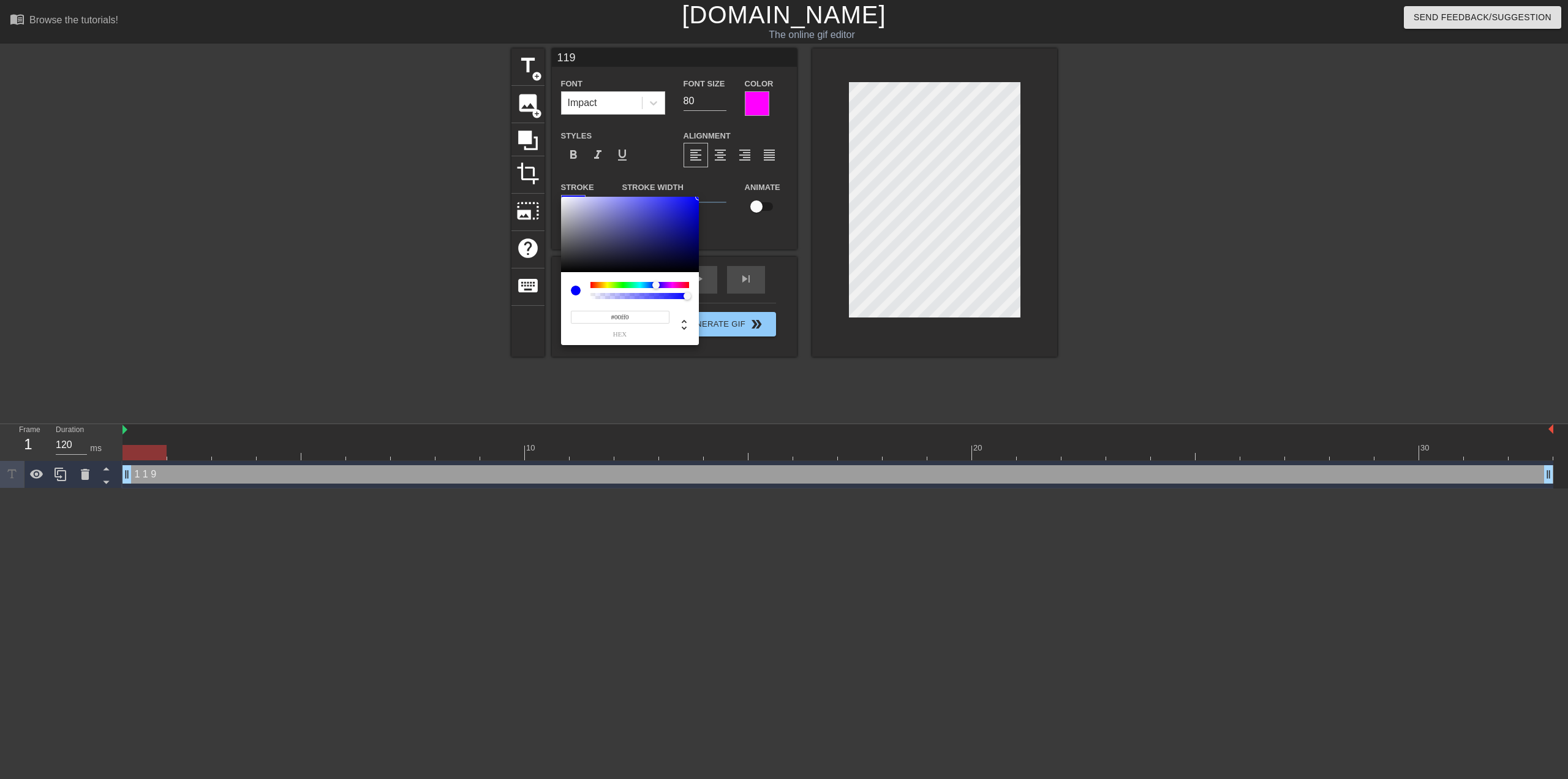
type input "119"
type input "#00ff00"
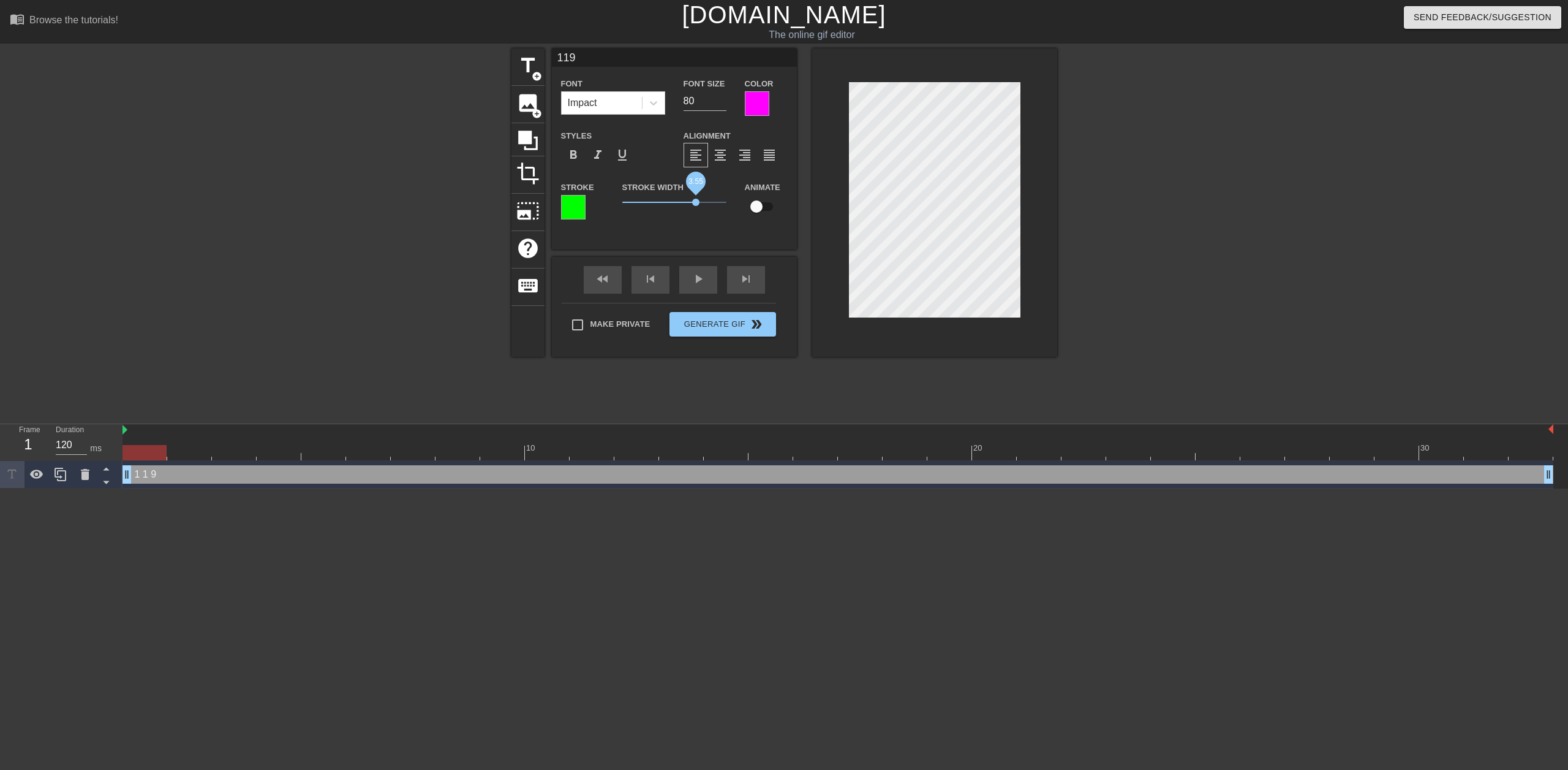
type input "119"
drag, startPoint x: 639, startPoint y: 203, endPoint x: 695, endPoint y: 203, distance: 56.0
click at [695, 203] on span "3.5" at bounding box center [695, 202] width 7 height 7
click at [763, 209] on input "checkbox" at bounding box center [756, 207] width 70 height 23
checkbox input "true"
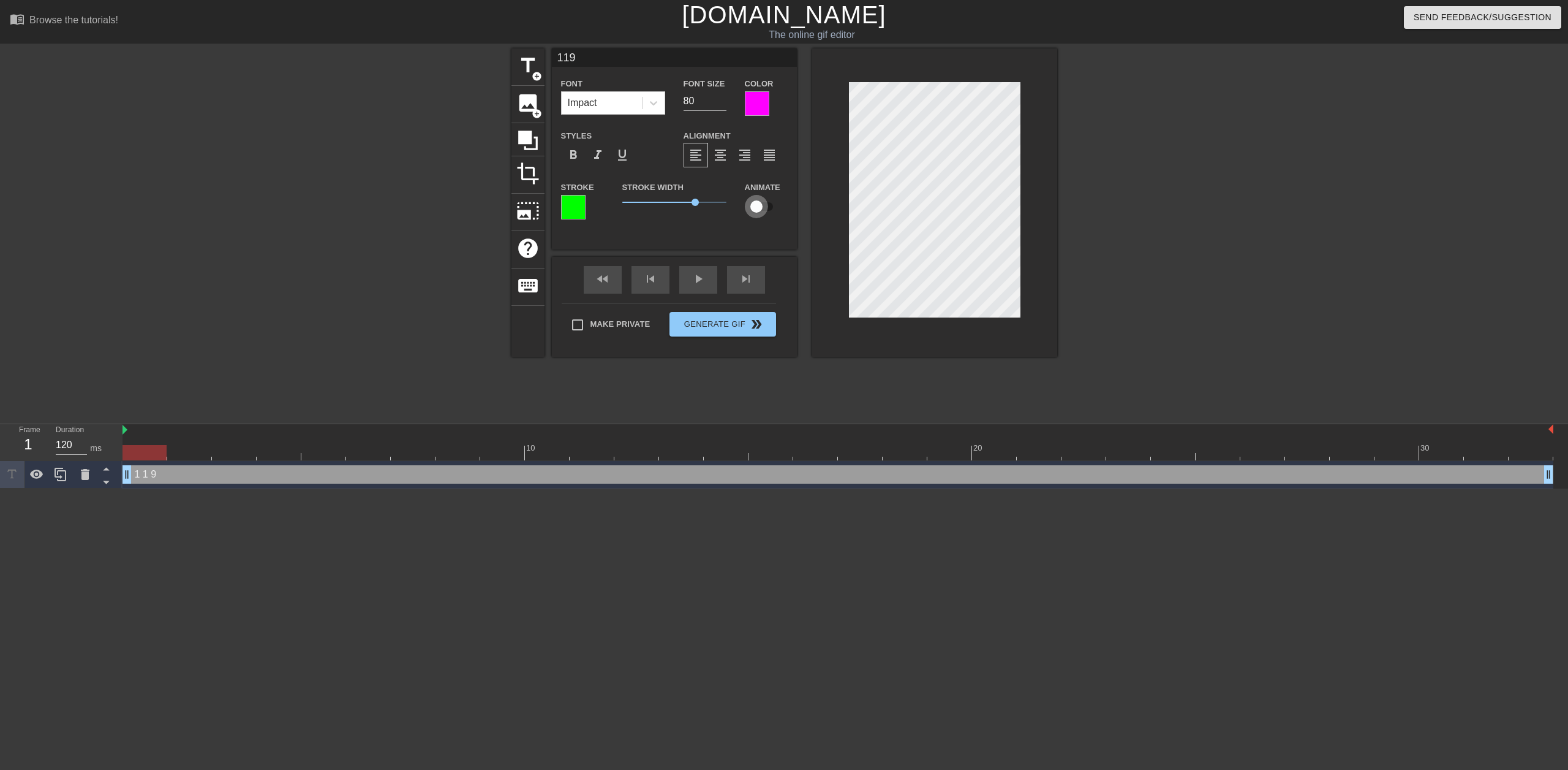
type input "119"
click at [761, 456] on div at bounding box center [838, 453] width 1431 height 16
click at [1522, 455] on div at bounding box center [838, 453] width 1431 height 16
click at [149, 473] on span "lens" at bounding box center [148, 474] width 5 height 5
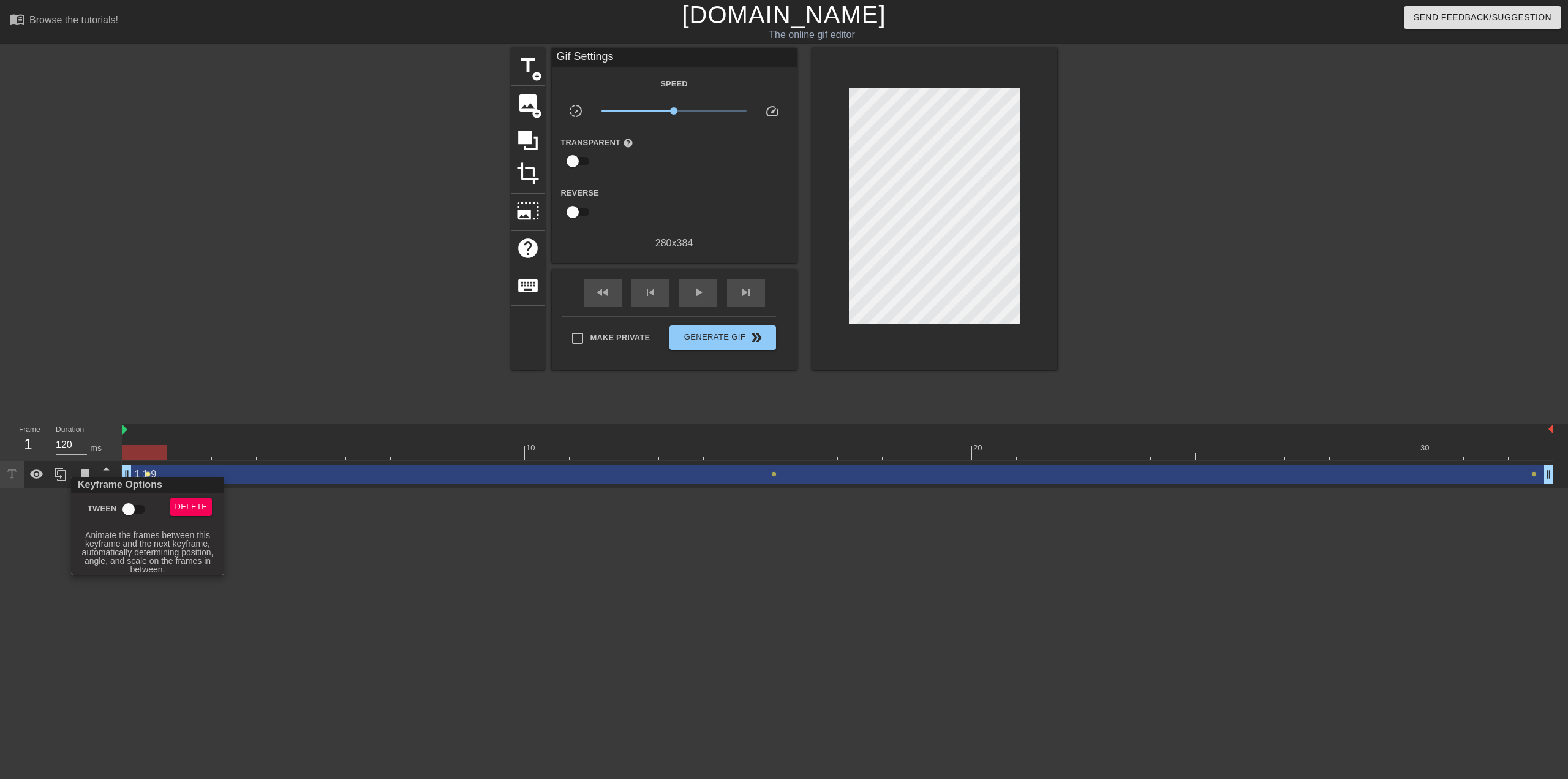
click at [131, 509] on input "Tween" at bounding box center [128, 509] width 70 height 23
checkbox input "true"
click at [772, 474] on div at bounding box center [784, 389] width 1568 height 779
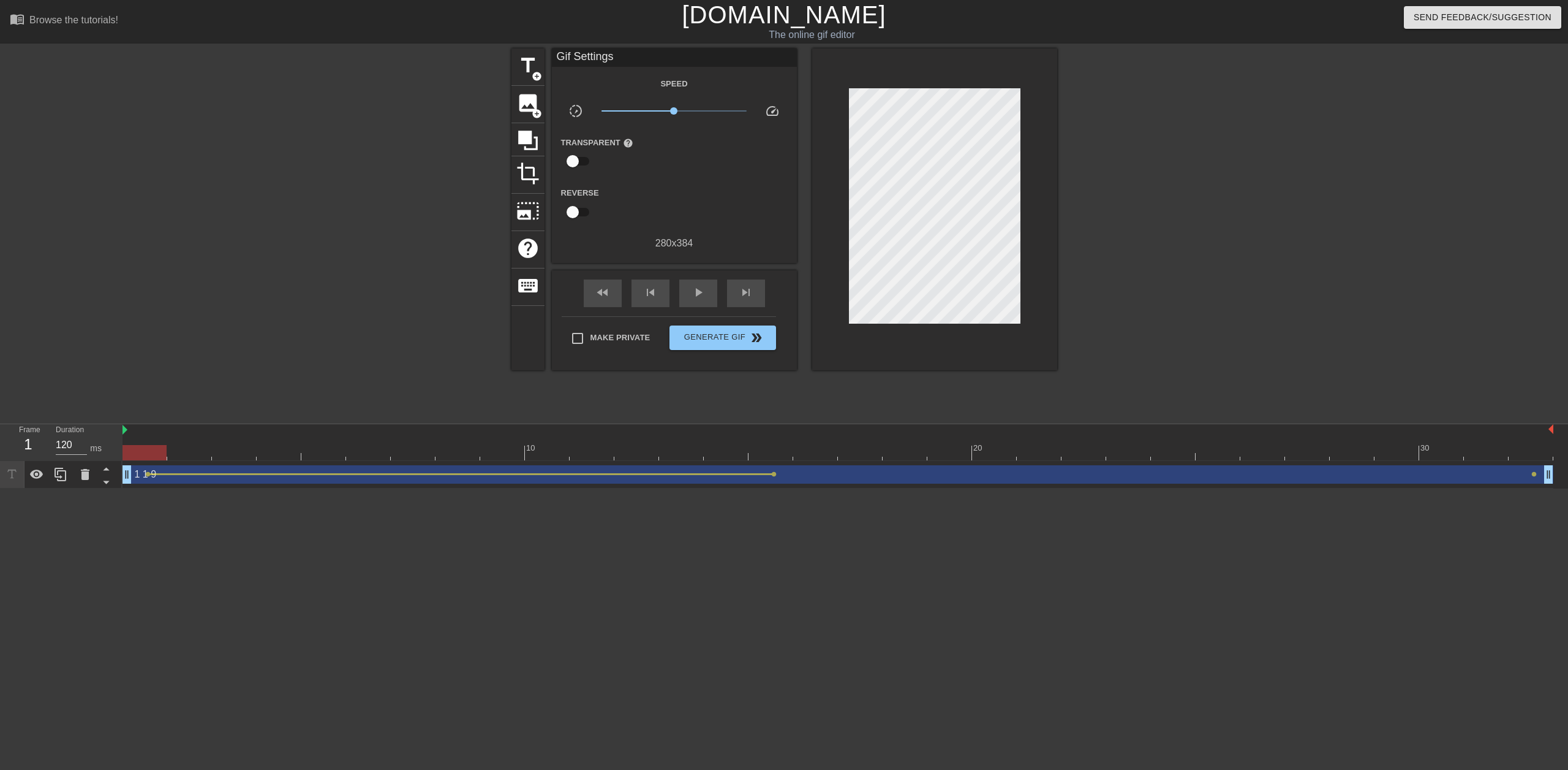
click at [776, 474] on span "lens" at bounding box center [774, 474] width 5 height 5
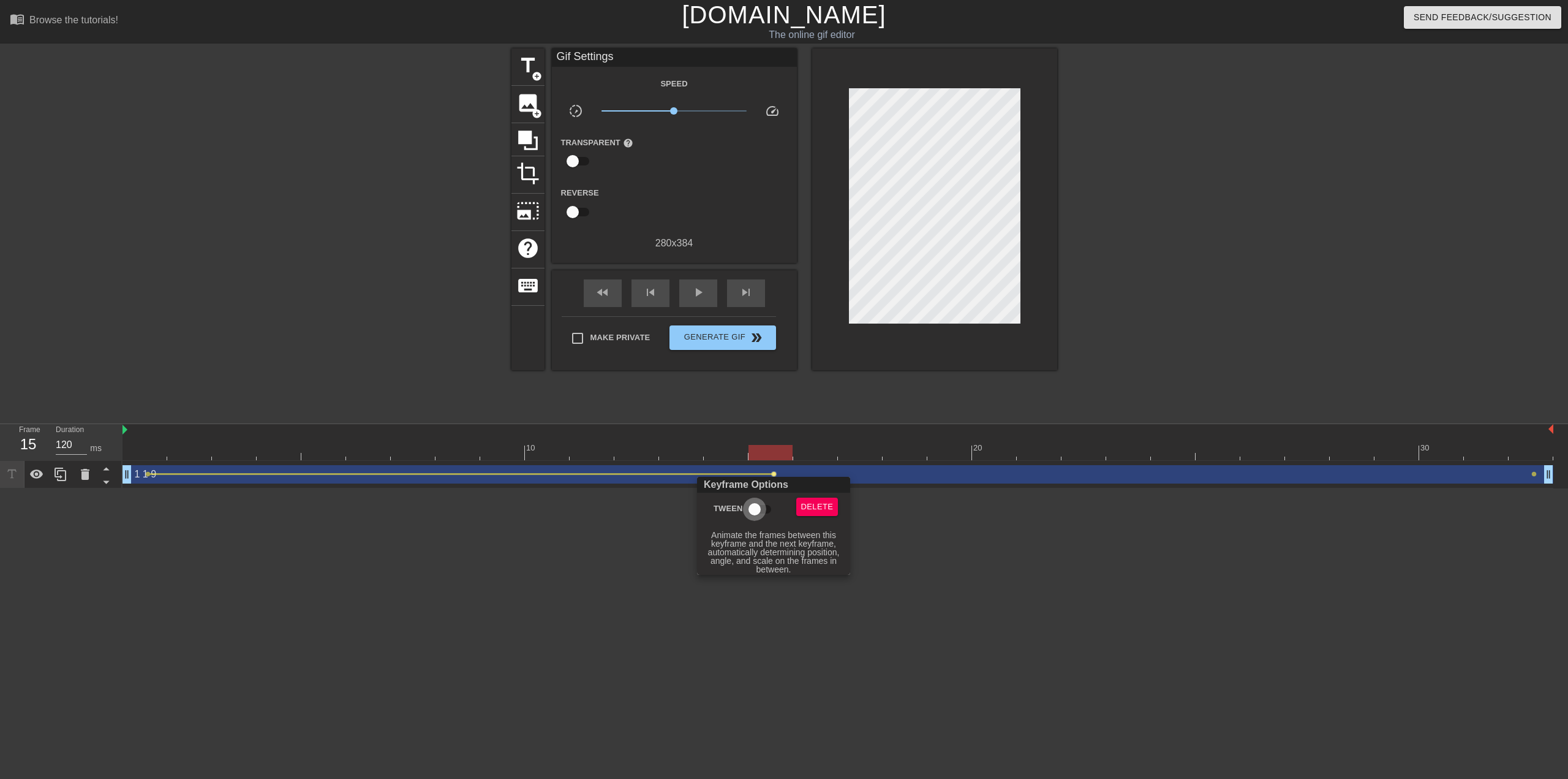
click at [762, 510] on input "Tween" at bounding box center [754, 509] width 70 height 23
checkbox input "true"
click at [522, 602] on div at bounding box center [784, 389] width 1568 height 779
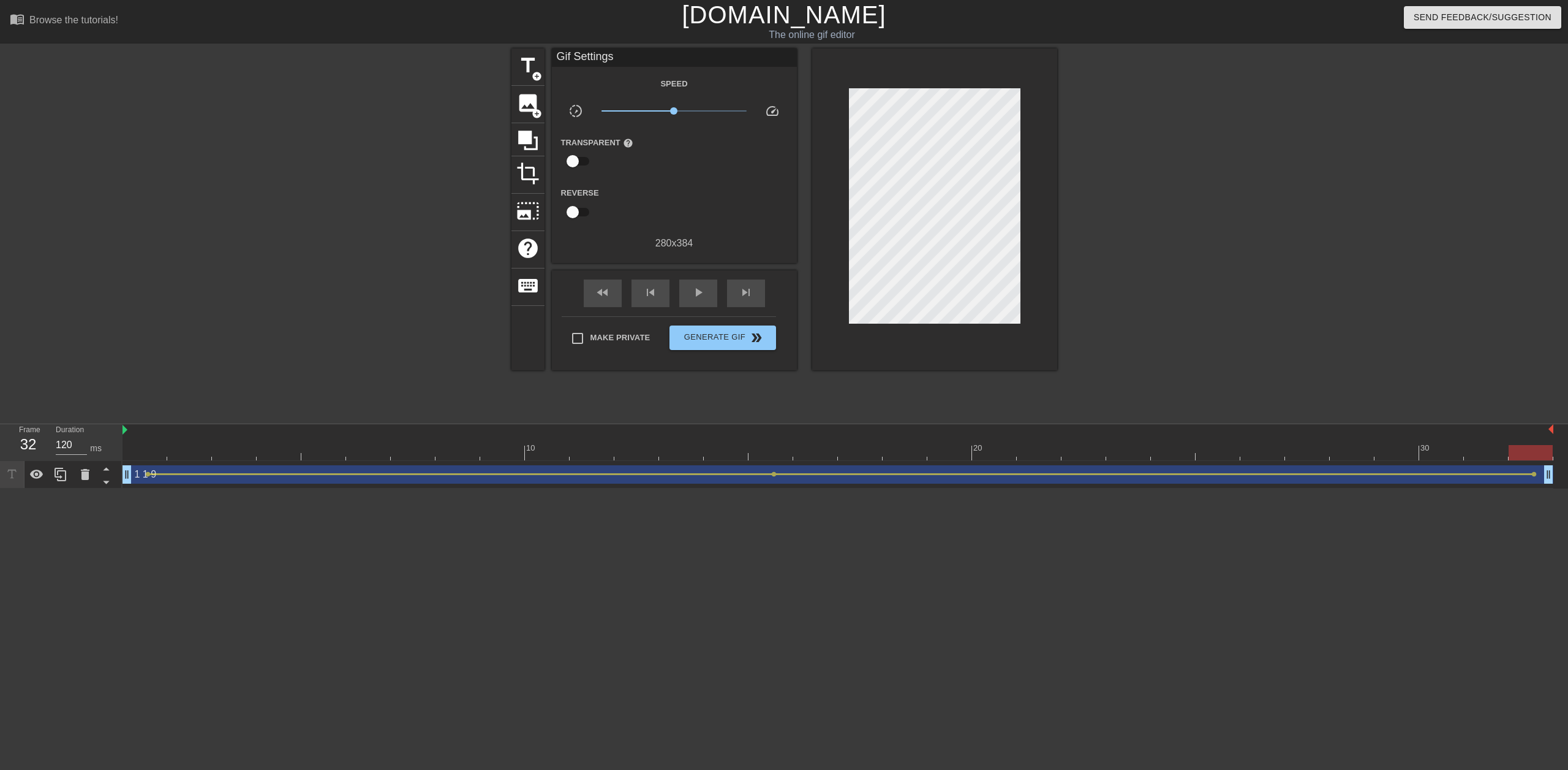
drag, startPoint x: 146, startPoint y: 448, endPoint x: 1518, endPoint y: 455, distance: 1372.0
click at [1518, 455] on div at bounding box center [838, 453] width 1431 height 16
click at [710, 336] on span "Generate Gif double_arrow" at bounding box center [723, 338] width 96 height 15
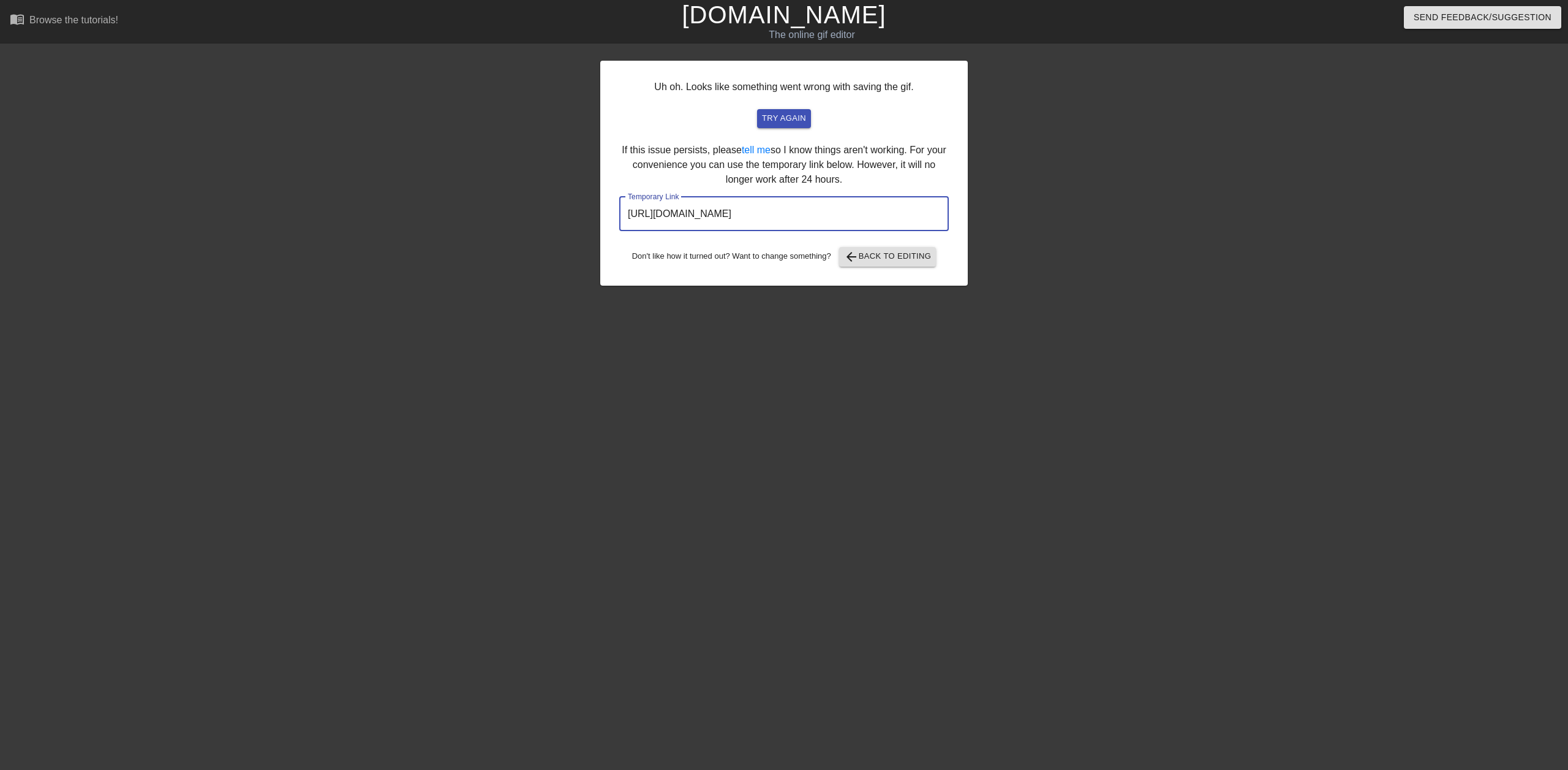
drag, startPoint x: 888, startPoint y: 213, endPoint x: 609, endPoint y: 219, distance: 279.1
click at [609, 219] on div "Uh oh. Looks like something went wrong with saving the gif. try again If this i…" at bounding box center [784, 173] width 368 height 225
click at [907, 259] on span "arrow_back Back to Editing" at bounding box center [888, 257] width 88 height 15
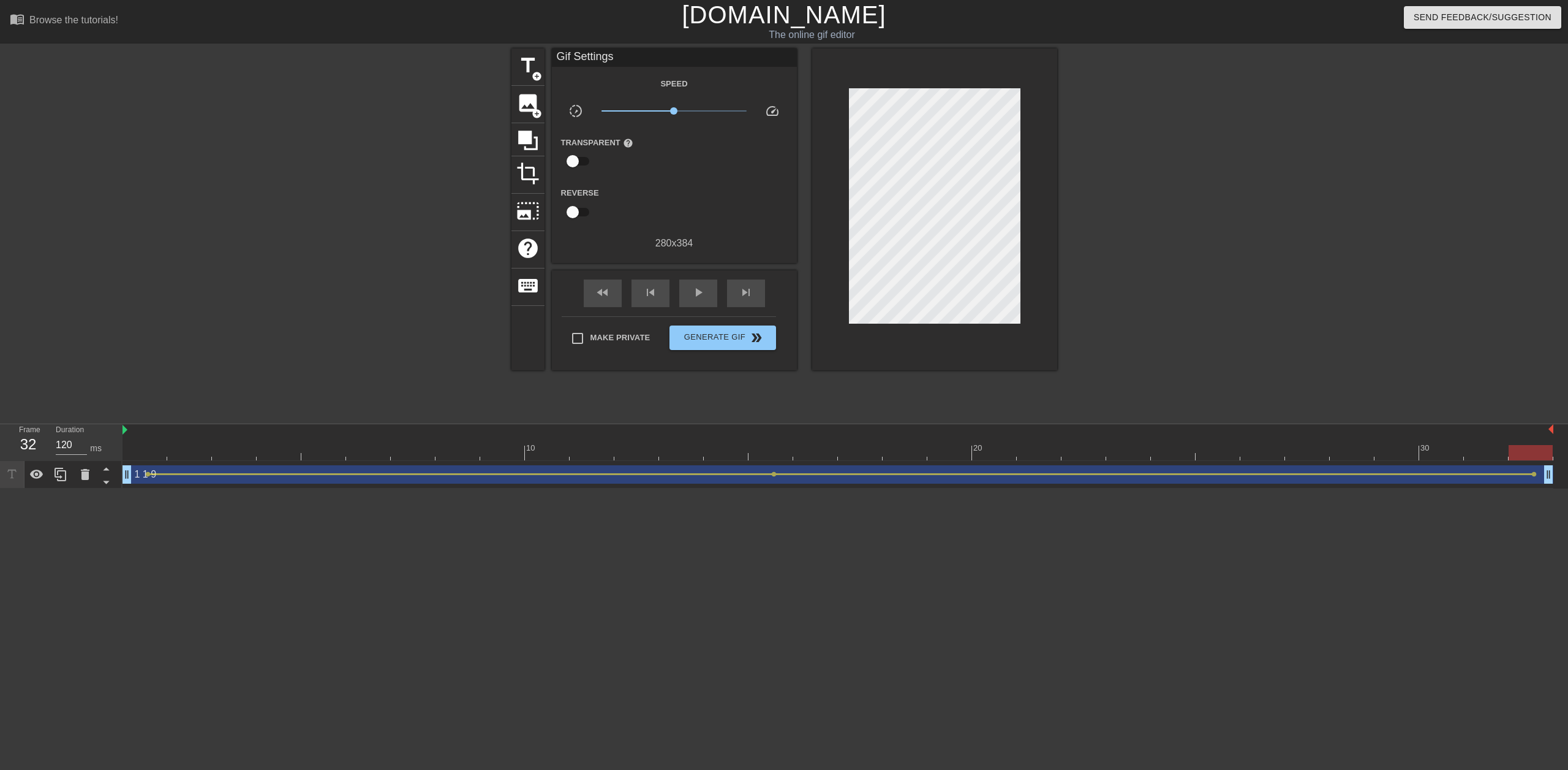
click at [1425, 489] on html "menu_book Browse the tutorials! [DOMAIN_NAME] The online gif editor Send Feedba…" at bounding box center [784, 244] width 1568 height 489
click at [1480, 453] on div at bounding box center [838, 453] width 1431 height 16
click at [1527, 452] on div at bounding box center [838, 453] width 1431 height 16
click at [1066, 462] on div "1 1 9 drag_handle drag_handle lens lens lens" at bounding box center [838, 474] width 1431 height 28
drag, startPoint x: 1068, startPoint y: 449, endPoint x: 1528, endPoint y: 440, distance: 460.1
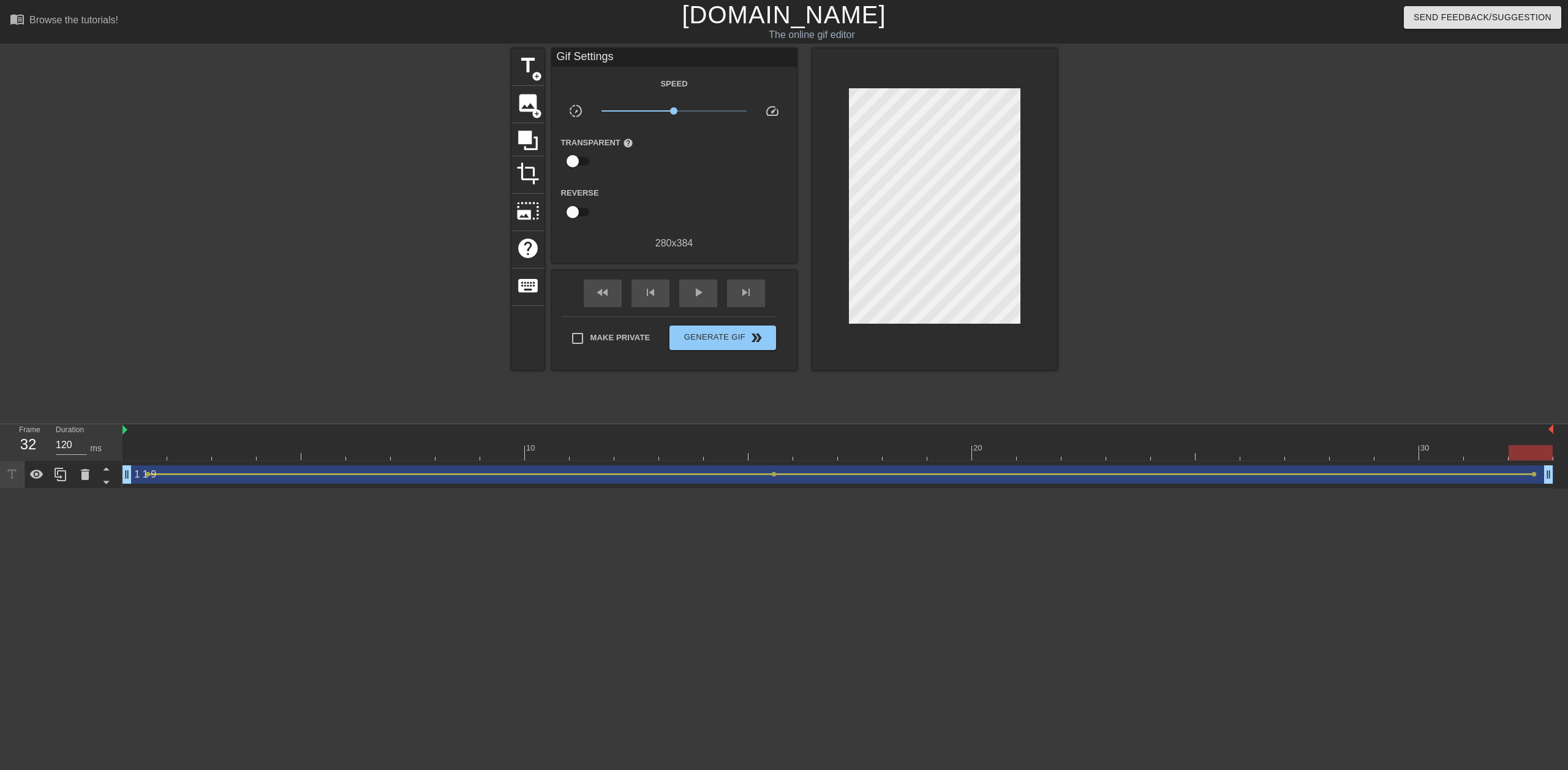
click at [1528, 440] on div "10 20 30" at bounding box center [838, 442] width 1431 height 36
click at [697, 283] on div "play_arrow" at bounding box center [698, 293] width 38 height 28
click at [695, 297] on span "pause" at bounding box center [698, 292] width 15 height 15
click at [709, 357] on div "Make Private Generate Gif double_arrow" at bounding box center [669, 340] width 215 height 48
click at [715, 336] on span "Generate Gif double_arrow" at bounding box center [723, 338] width 96 height 15
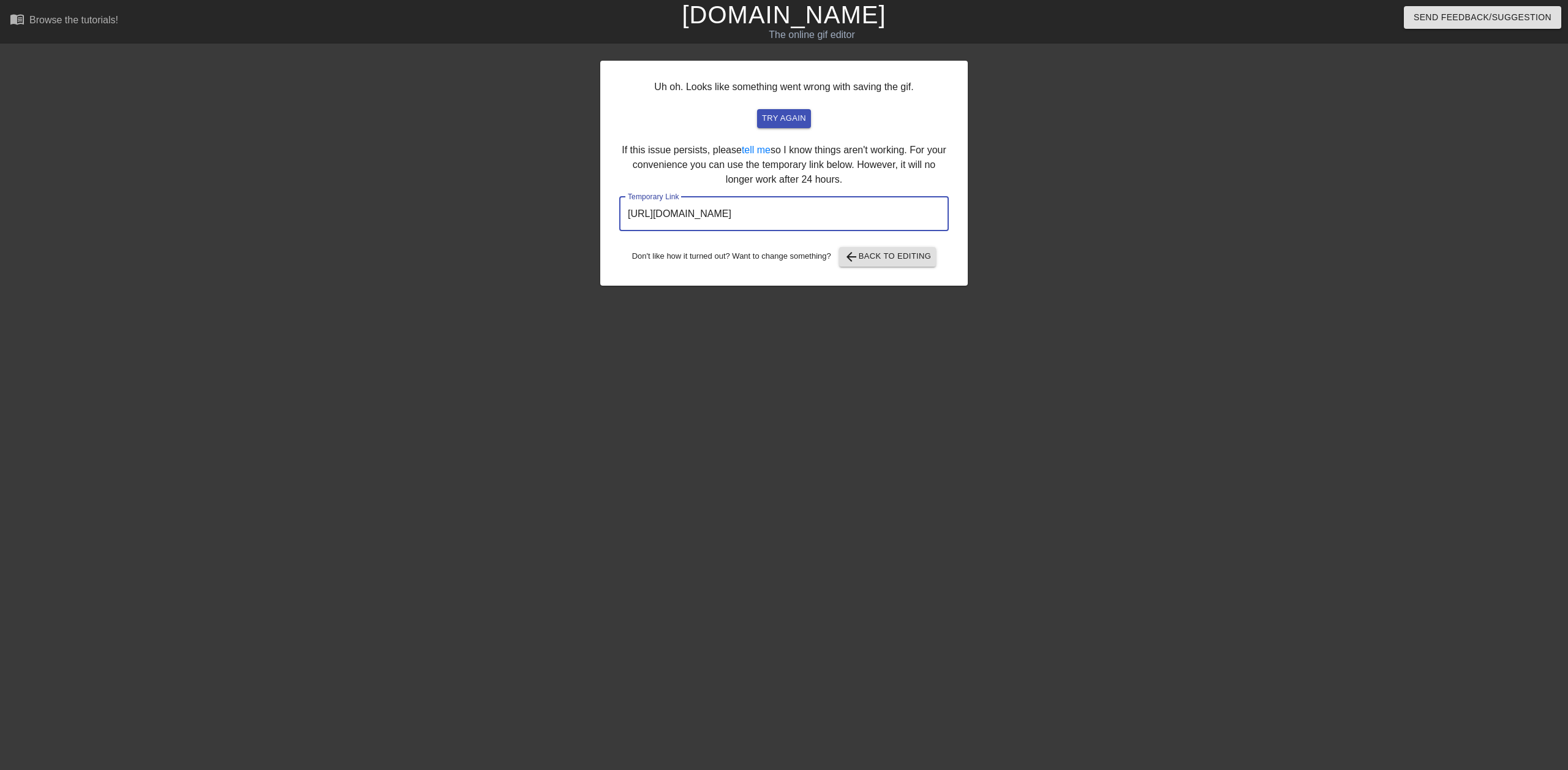
drag, startPoint x: 902, startPoint y: 213, endPoint x: 626, endPoint y: 217, distance: 276.0
click at [626, 217] on input "[URL][DOMAIN_NAME]" at bounding box center [784, 213] width 329 height 34
